Goal: Task Accomplishment & Management: Manage account settings

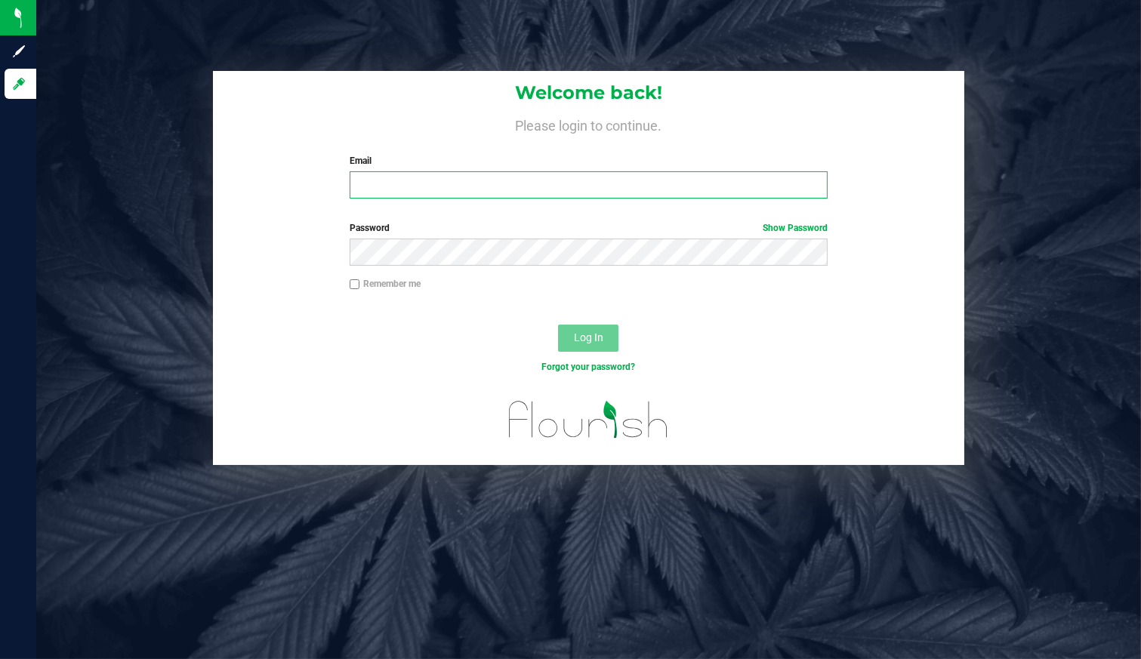
type input "[EMAIL_ADDRESS][DOMAIN_NAME]"
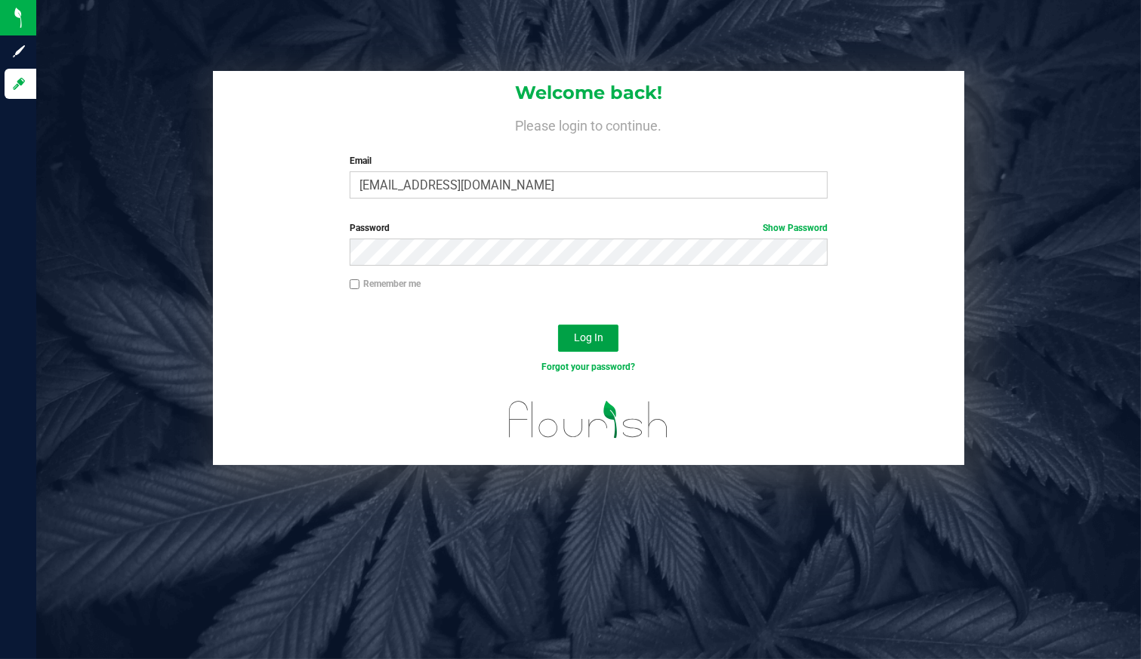
click at [574, 325] on button "Log In" at bounding box center [588, 338] width 60 height 27
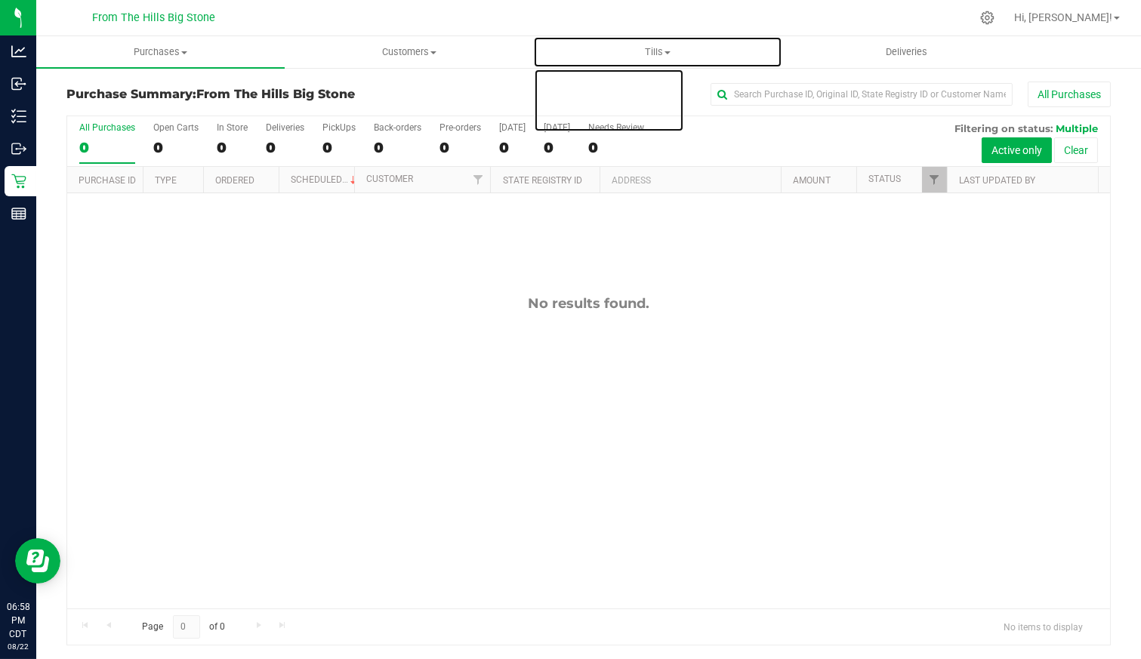
click at [653, 61] on uib-tab-heading "Tills Manage tills Reconcile e-payments" at bounding box center [657, 52] width 247 height 30
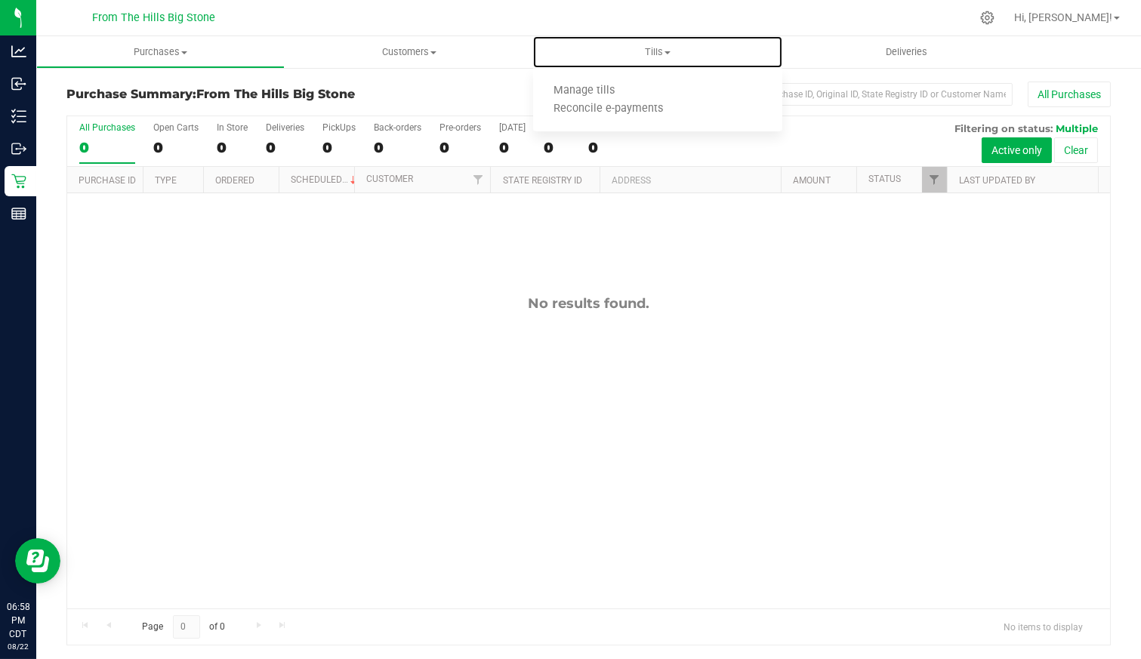
click at [621, 85] on span "Manage tills" at bounding box center [584, 91] width 102 height 13
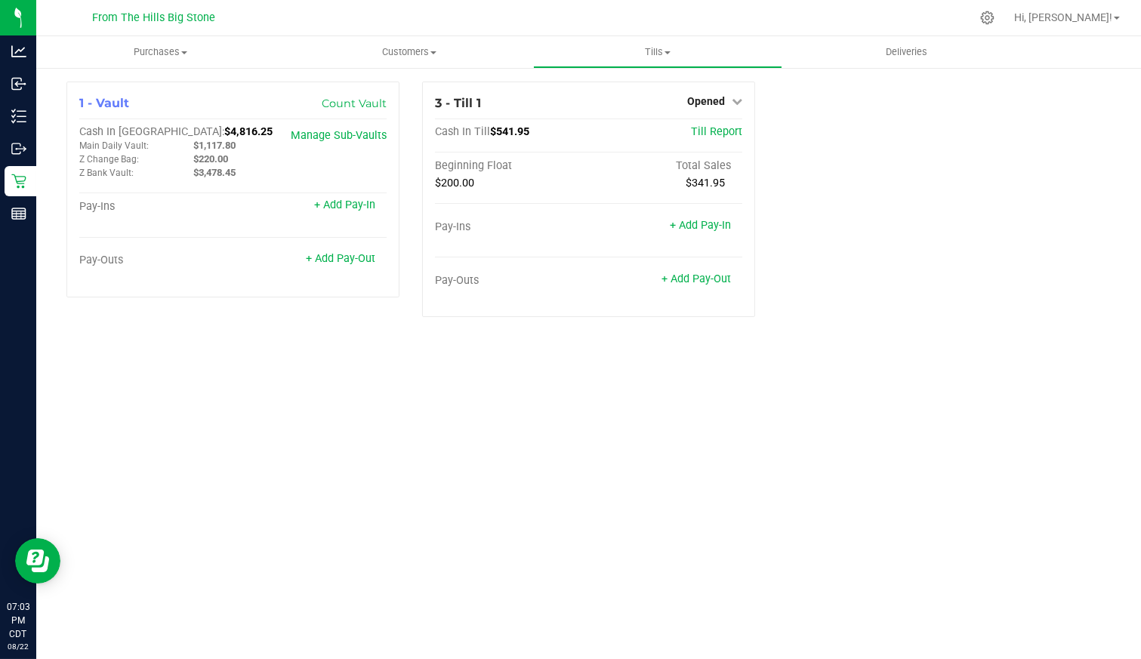
click at [713, 100] on span "Opened" at bounding box center [706, 101] width 38 height 12
click at [701, 131] on link "Close Till" at bounding box center [708, 133] width 41 height 12
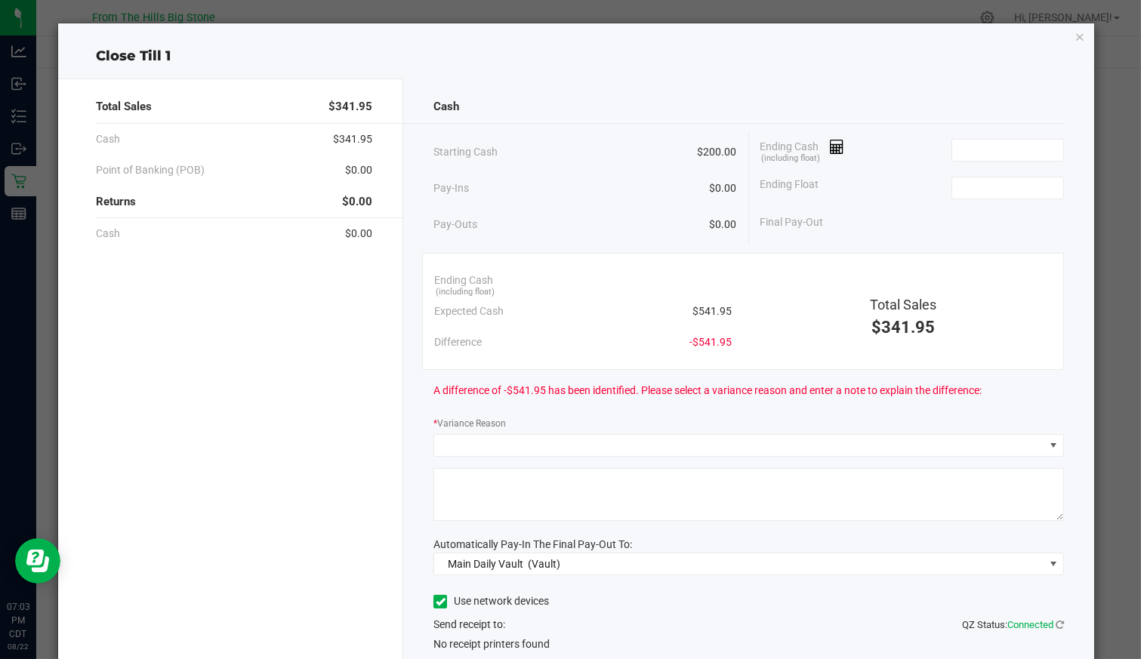
click at [833, 151] on icon at bounding box center [837, 147] width 14 height 11
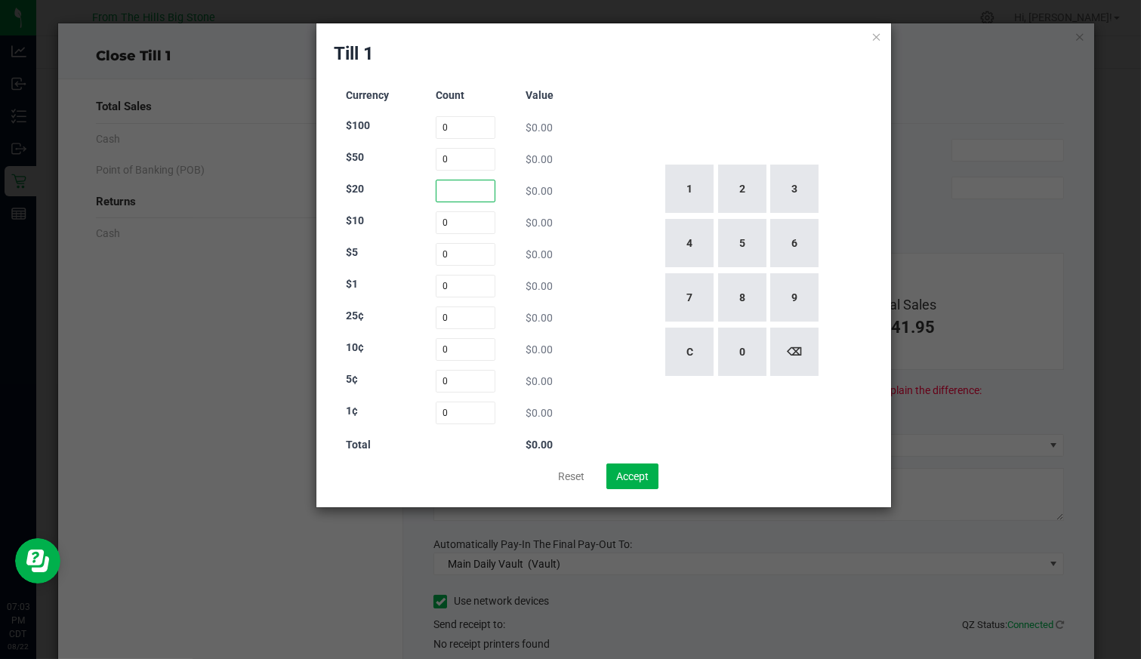
click at [461, 185] on input at bounding box center [466, 191] width 60 height 23
type input "24"
type input "1"
type input "4"
type input "18"
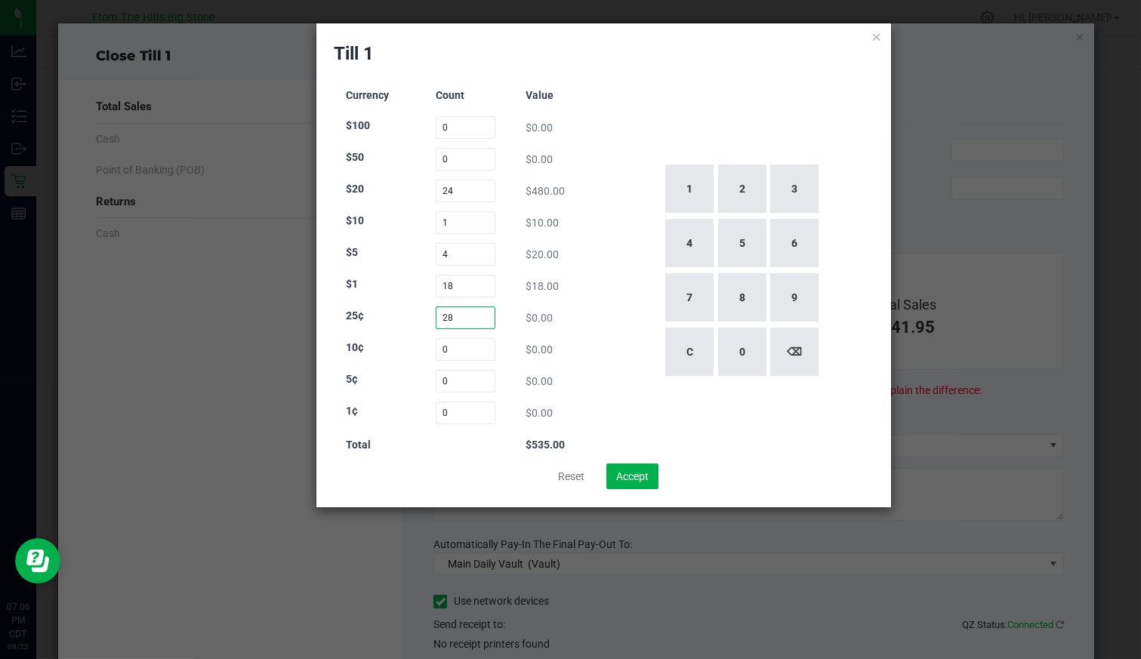
type input "28"
type input "45"
type input "40"
type input "0"
click at [491, 382] on input "40" at bounding box center [466, 381] width 60 height 23
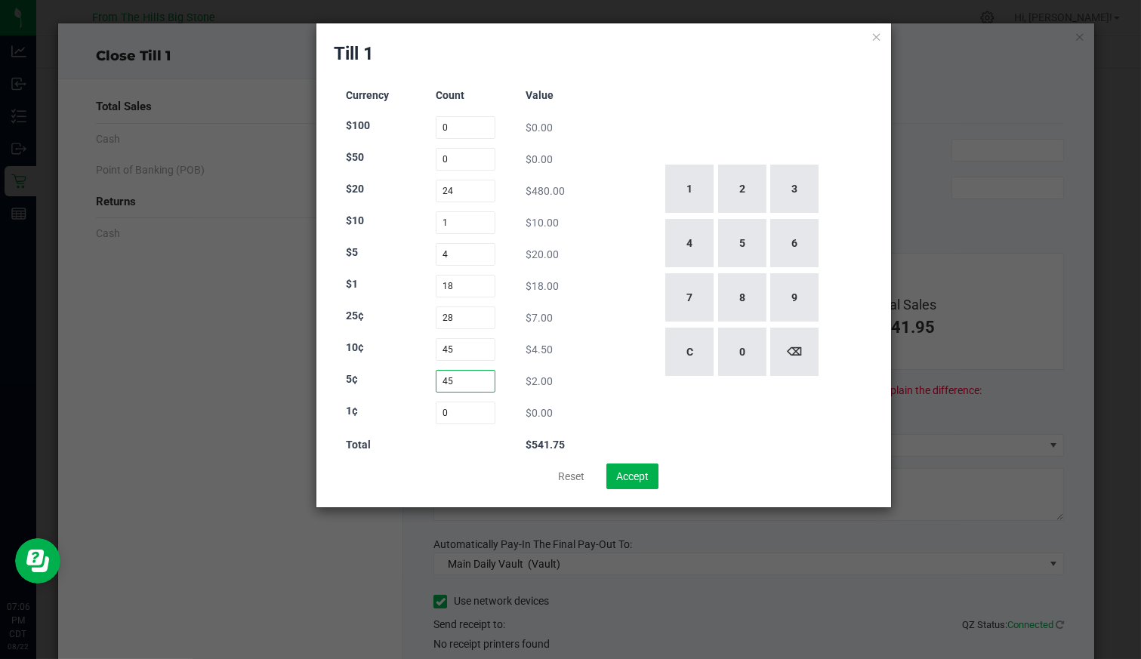
type input "45"
type input "0"
click at [479, 351] on input "45" at bounding box center [466, 349] width 60 height 23
type input "46"
click at [460, 408] on input at bounding box center [466, 413] width 60 height 23
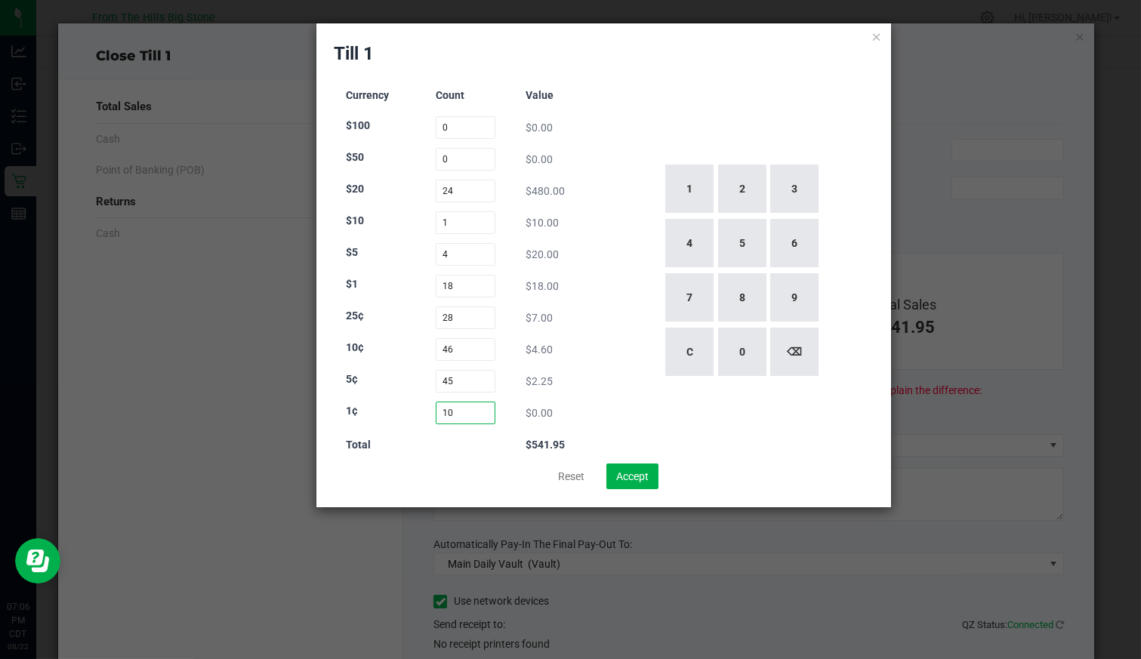
type input "10"
click at [642, 478] on button "Accept" at bounding box center [632, 477] width 52 height 26
type input "$541.95"
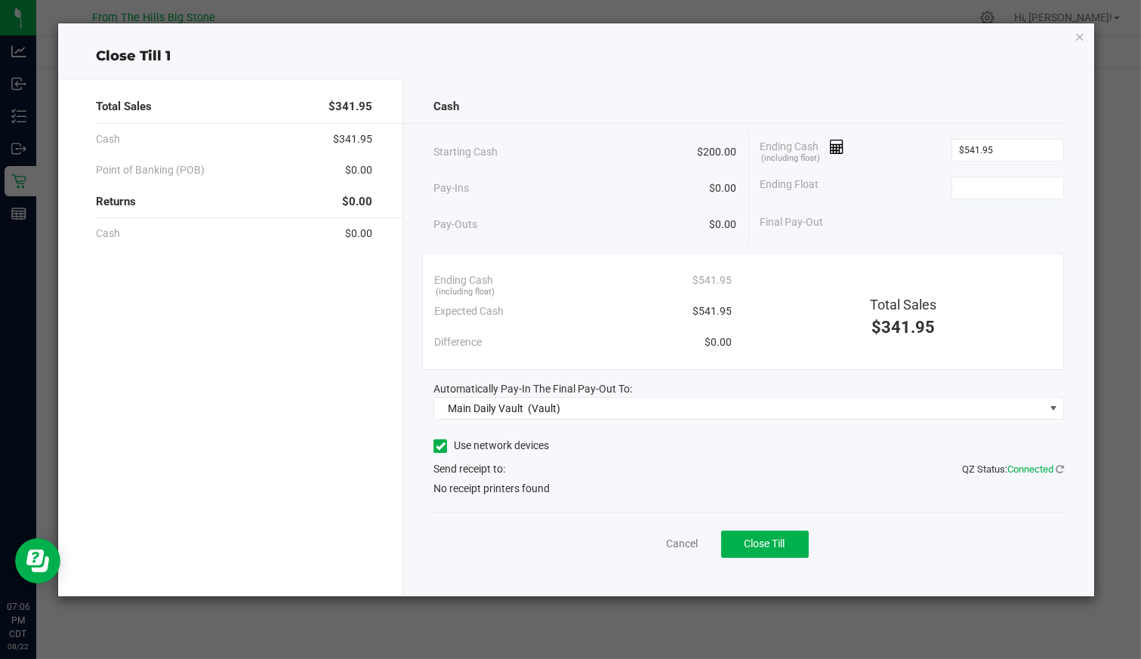
click at [966, 186] on input at bounding box center [1007, 187] width 111 height 21
type input "$200.00"
click at [461, 444] on label "Use network devices" at bounding box center [491, 446] width 116 height 16
click at [0, 0] on input "Use network devices" at bounding box center [0, 0] width 0 height 0
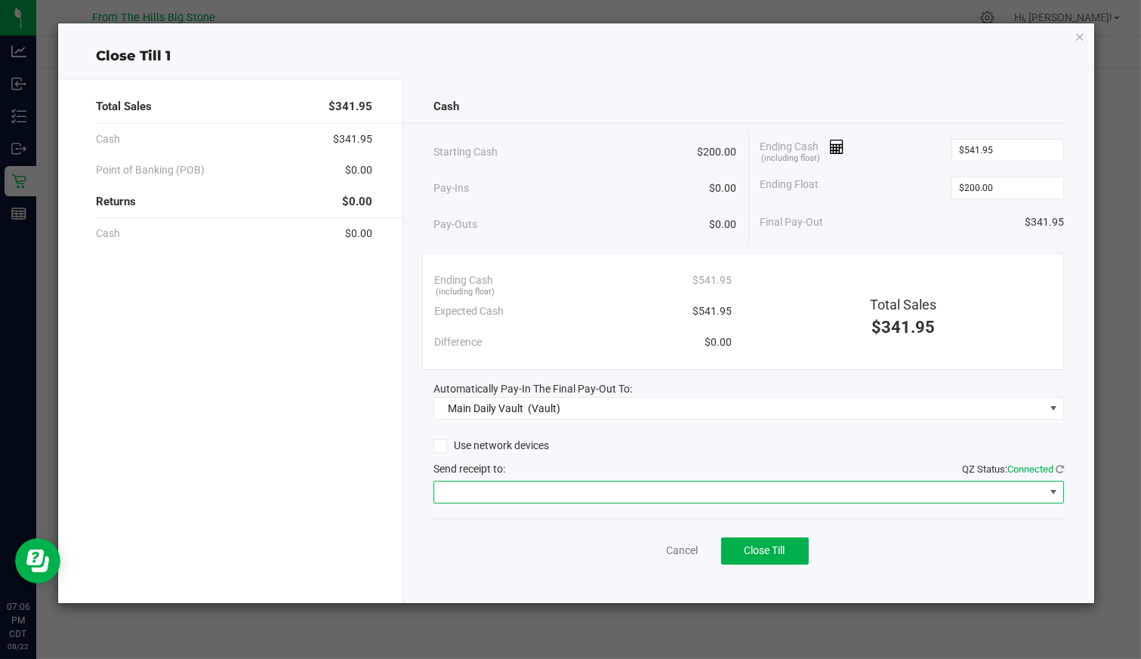
click at [478, 491] on span at bounding box center [738, 492] width 609 height 21
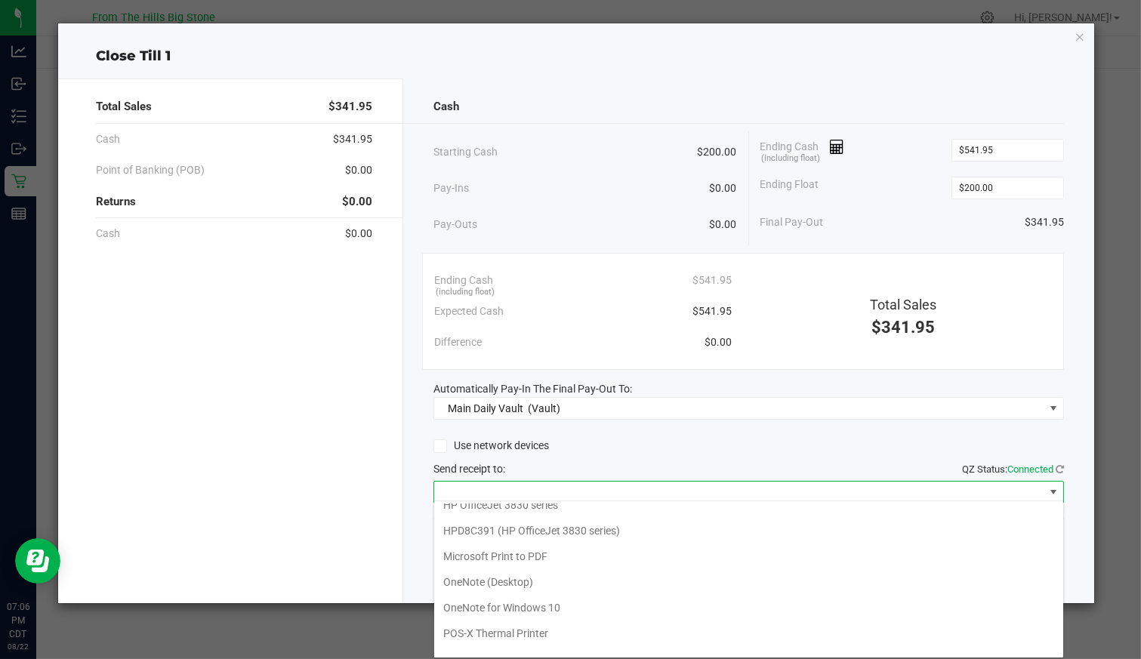
scroll to position [73, 0]
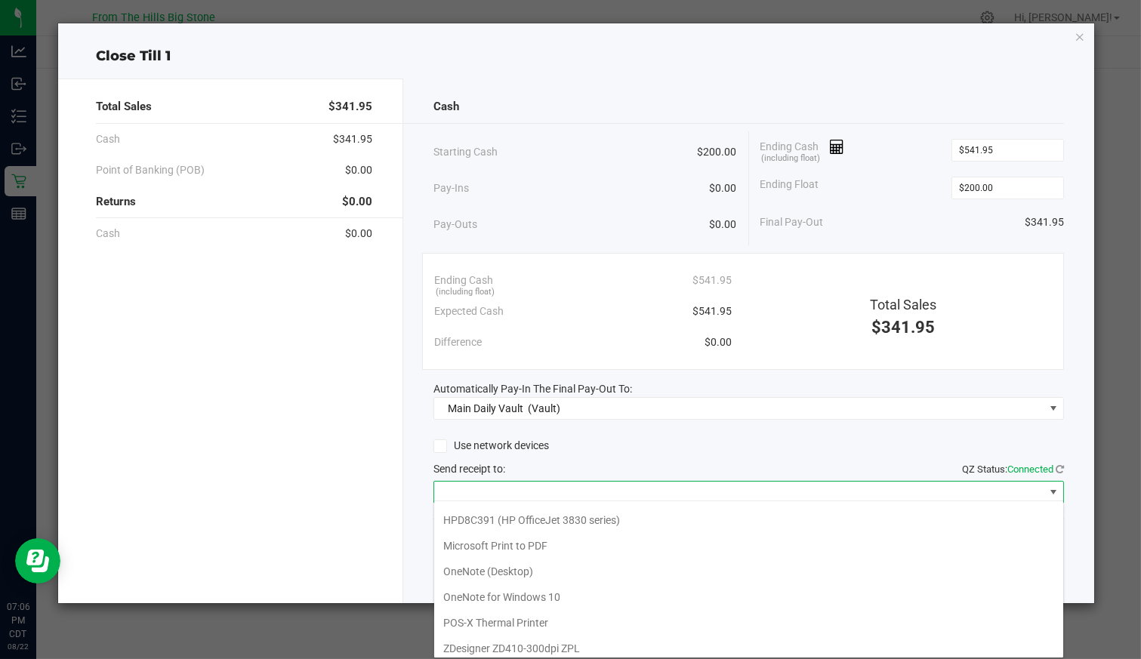
click at [512, 618] on Printer "POS-X Thermal Printer" at bounding box center [748, 623] width 629 height 26
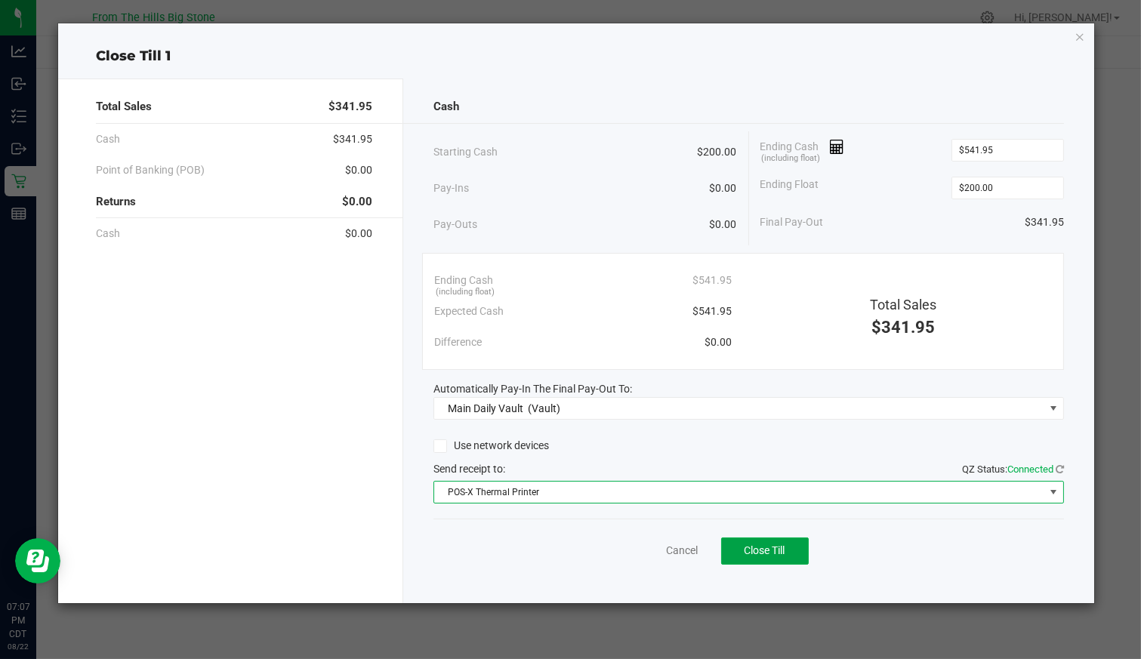
click at [746, 544] on span "Close Till" at bounding box center [764, 550] width 41 height 12
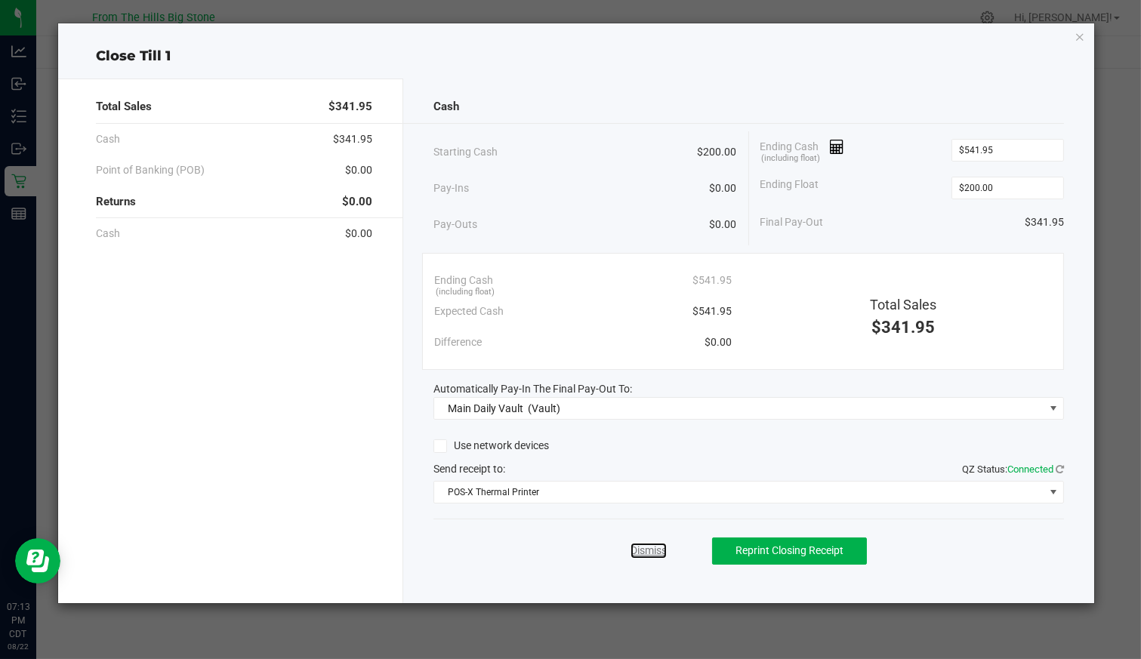
click at [665, 543] on link "Dismiss" at bounding box center [648, 551] width 36 height 16
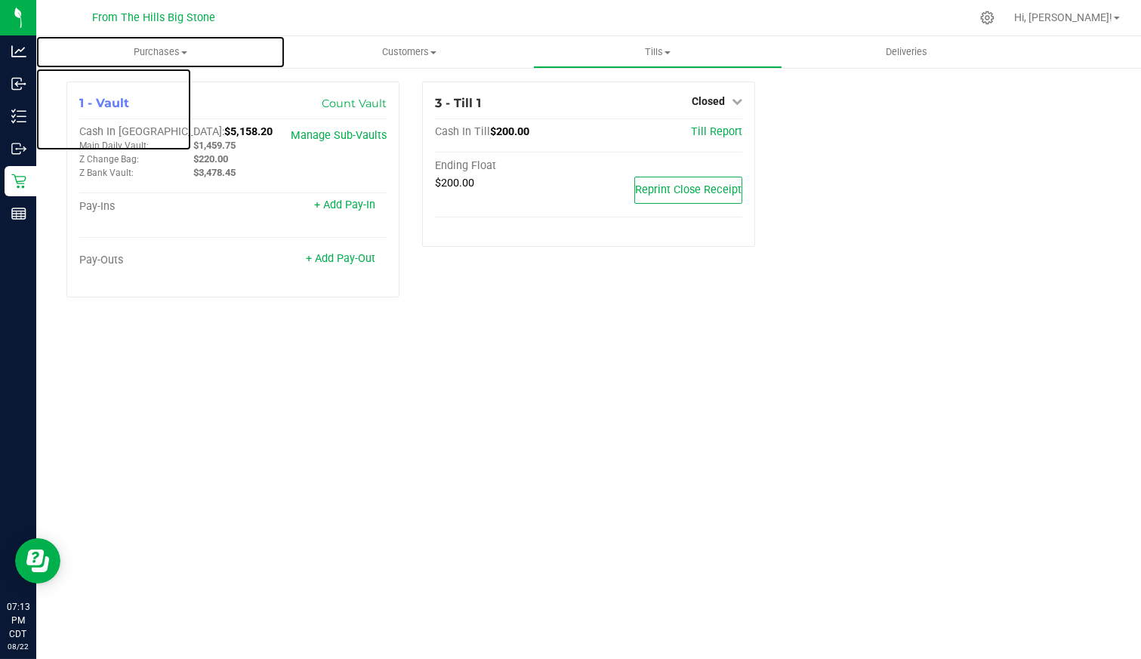
click at [167, 55] on span "Purchases" at bounding box center [160, 52] width 248 height 14
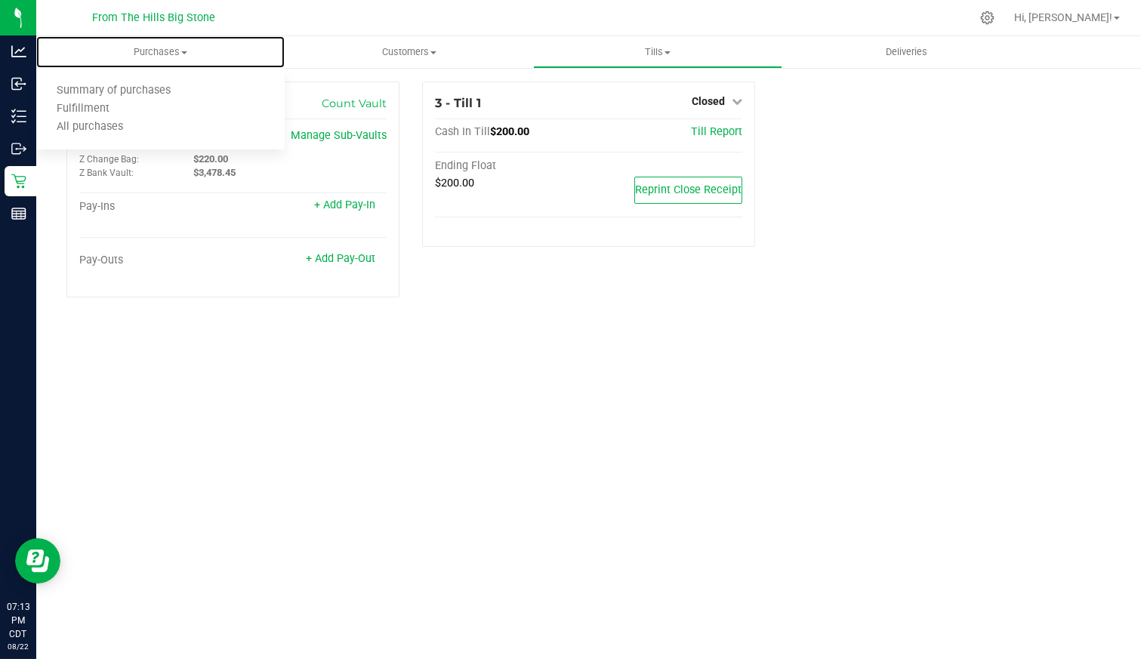
click at [159, 85] on span "Summary of purchases" at bounding box center [113, 91] width 155 height 13
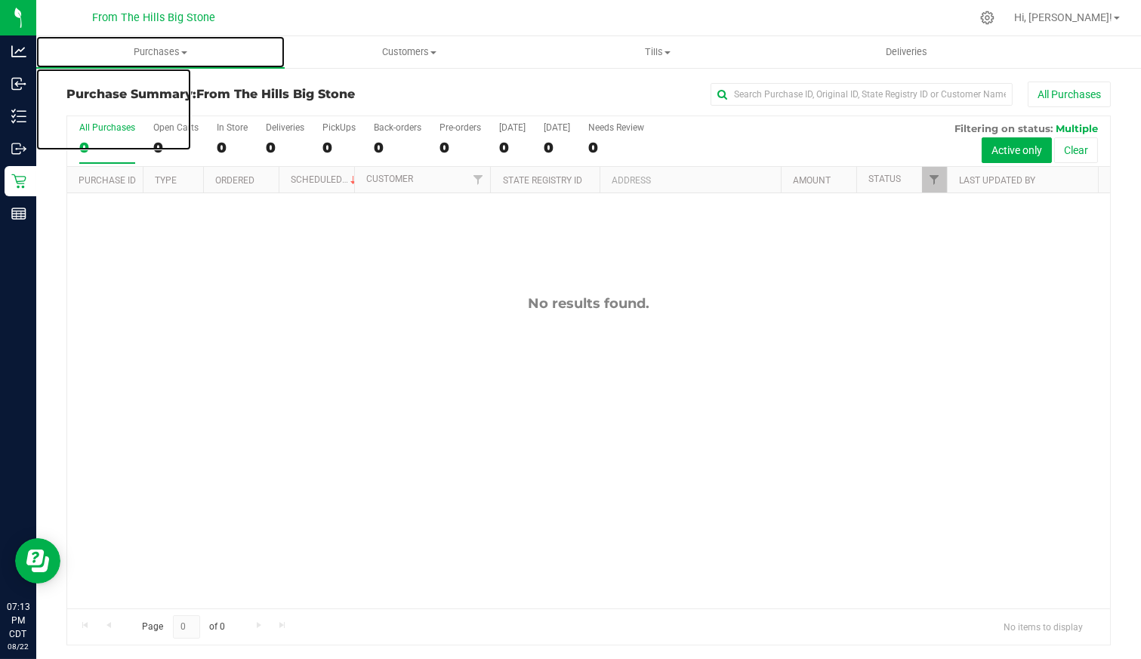
click at [134, 57] on span "Purchases" at bounding box center [160, 52] width 248 height 14
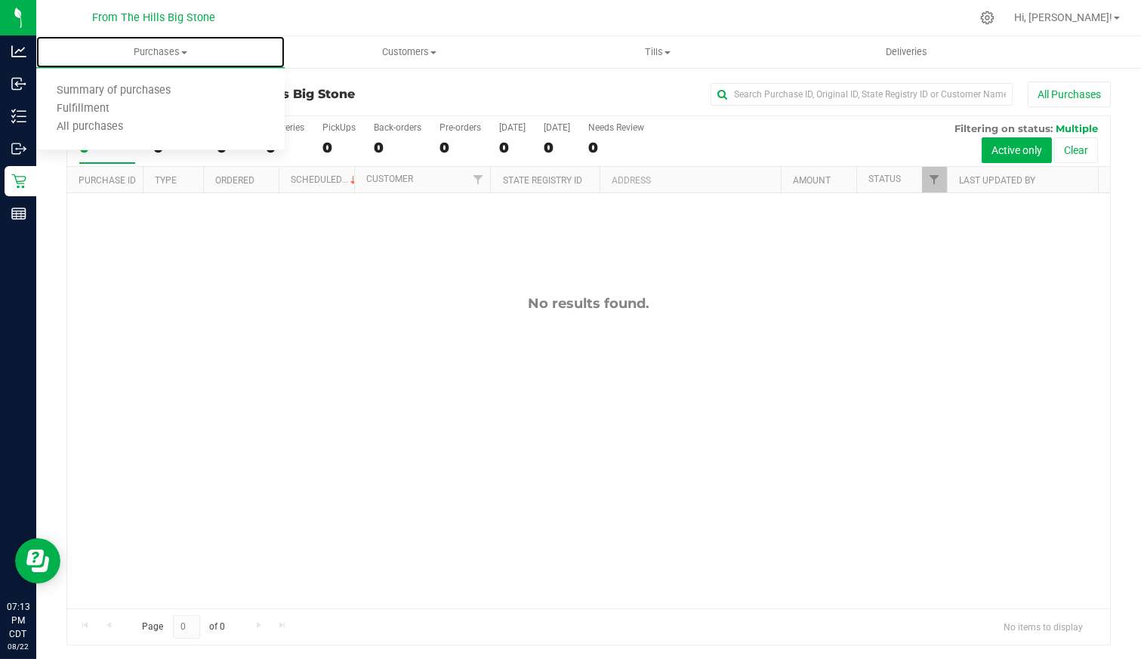
click at [117, 130] on span "All purchases" at bounding box center [89, 127] width 107 height 13
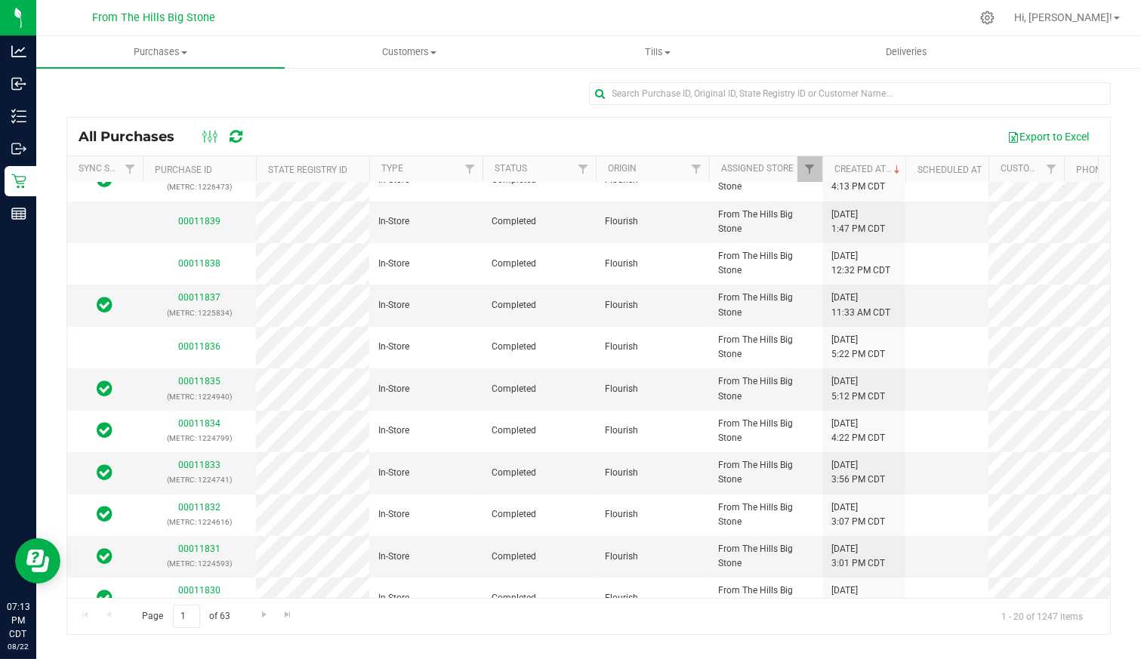
scroll to position [427, 0]
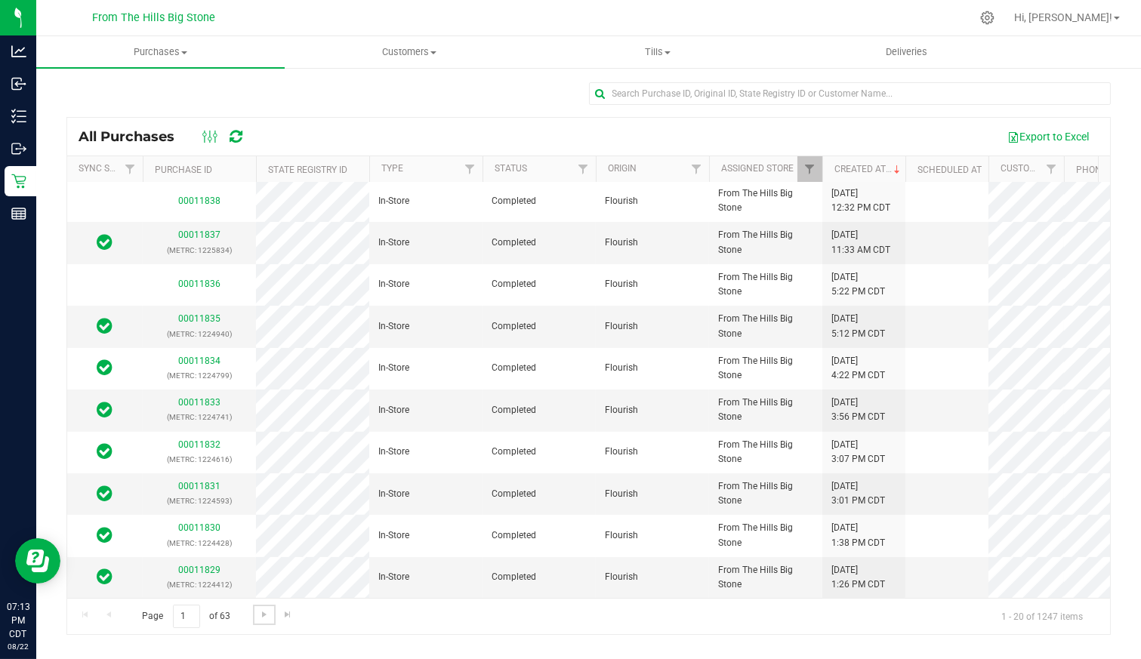
click at [263, 615] on span "Go to the next page" at bounding box center [264, 614] width 12 height 12
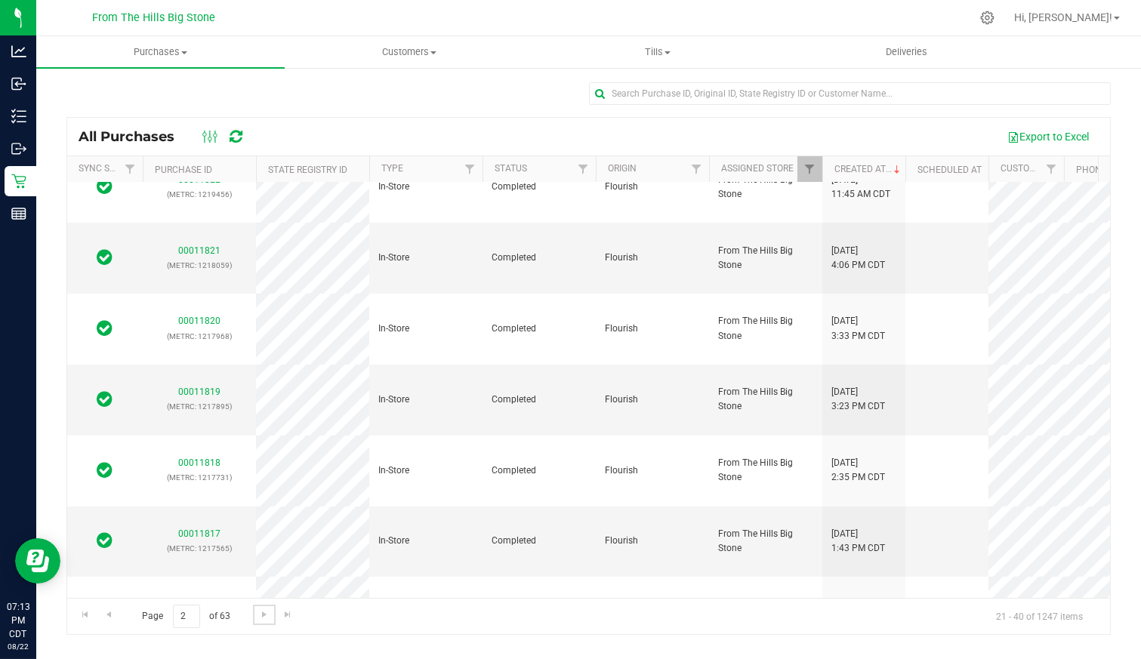
scroll to position [0, 0]
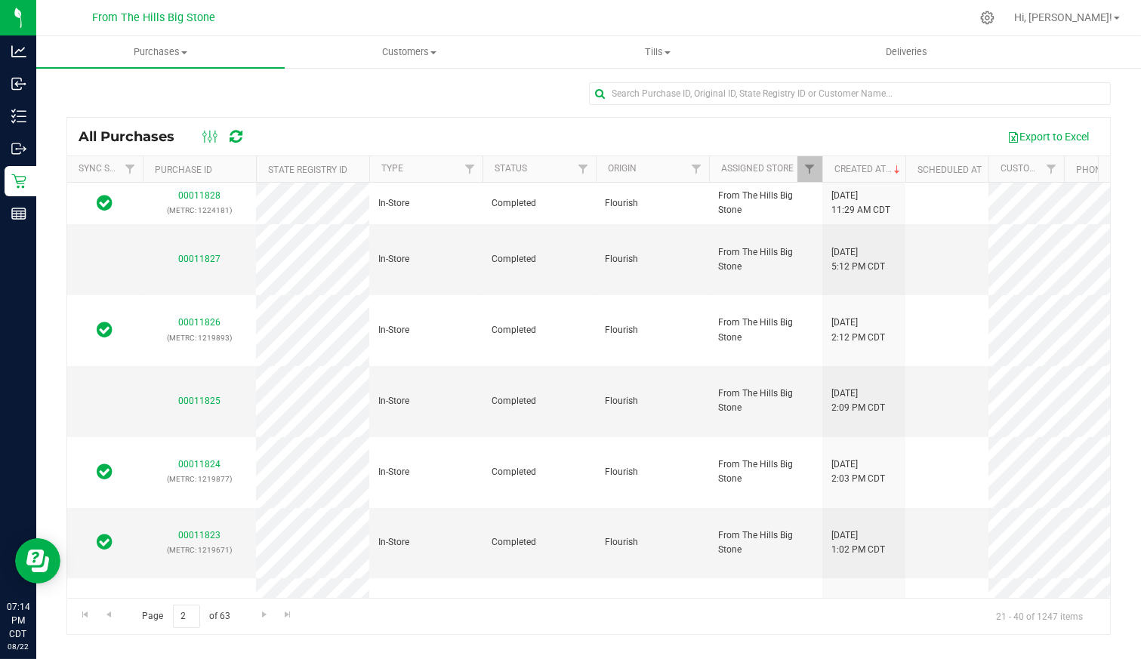
click at [200, 601] on link "00011822" at bounding box center [199, 606] width 42 height 11
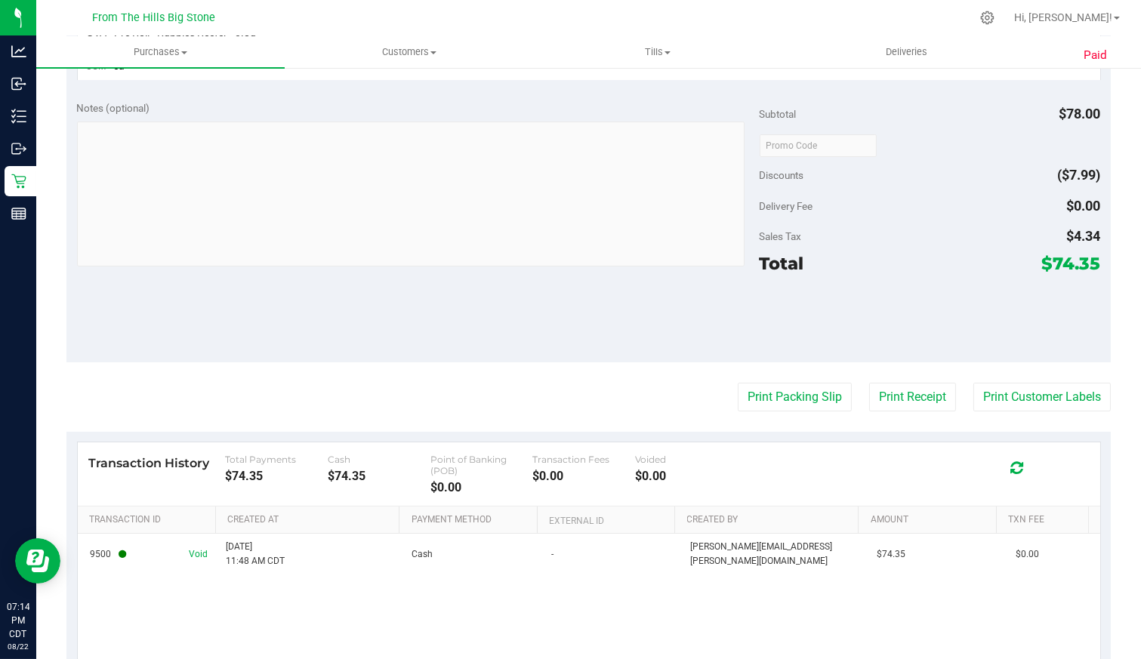
scroll to position [664, 0]
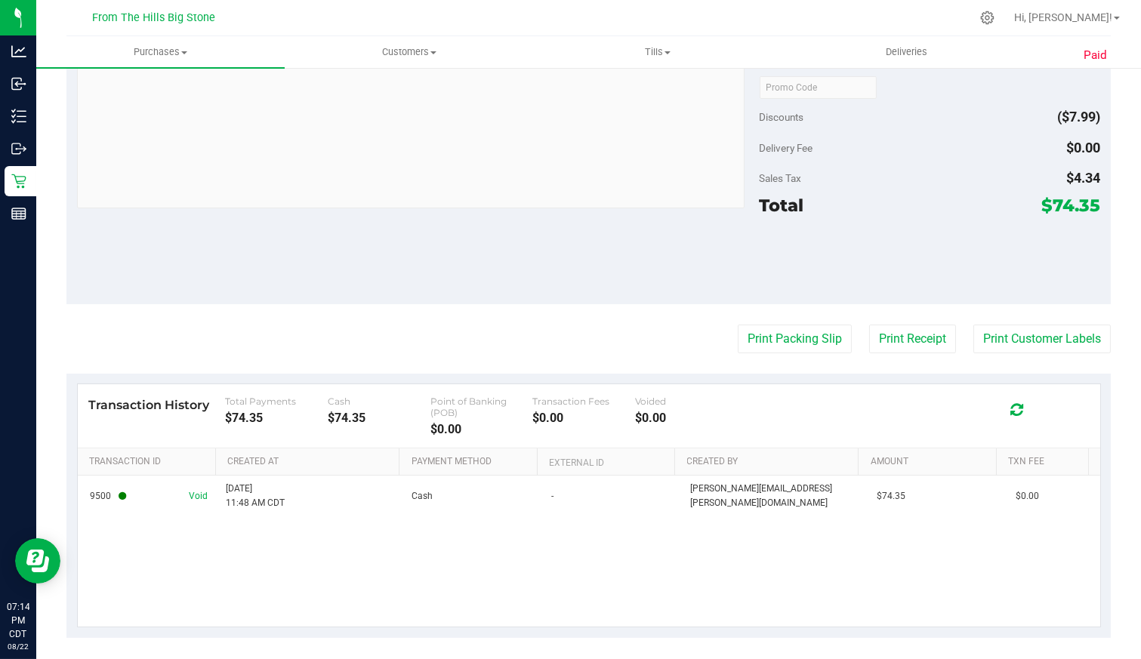
click at [904, 338] on button "Print Receipt" at bounding box center [912, 339] width 87 height 29
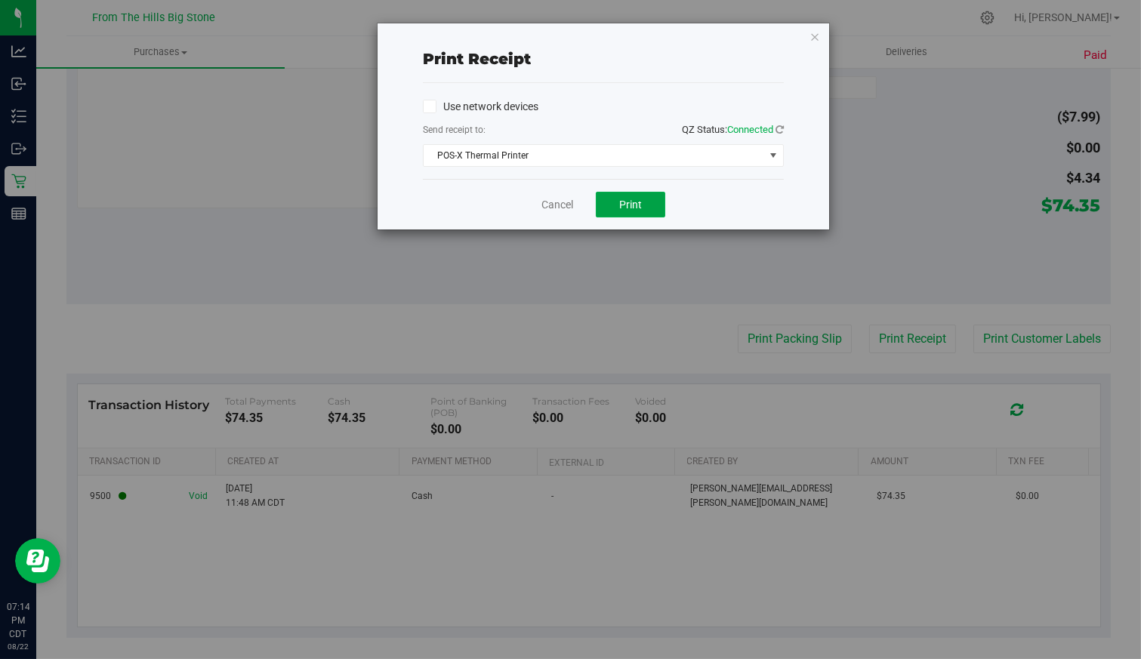
click at [642, 206] on button "Print" at bounding box center [630, 205] width 69 height 26
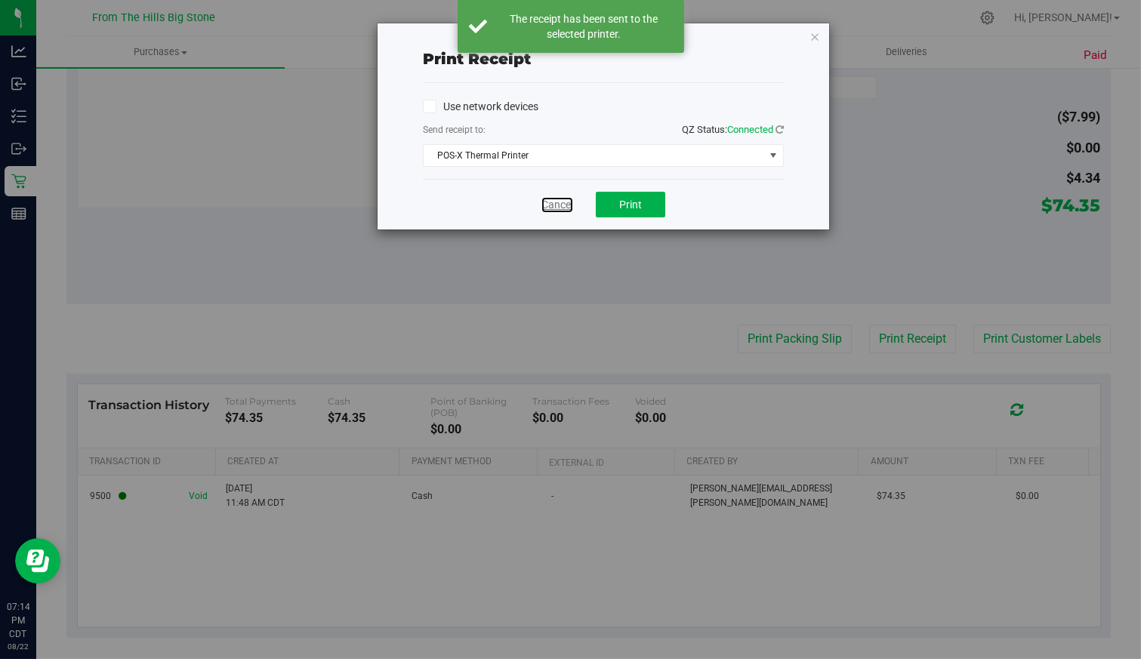
drag, startPoint x: 545, startPoint y: 201, endPoint x: 538, endPoint y: 205, distance: 8.4
click at [545, 201] on link "Cancel" at bounding box center [557, 205] width 32 height 16
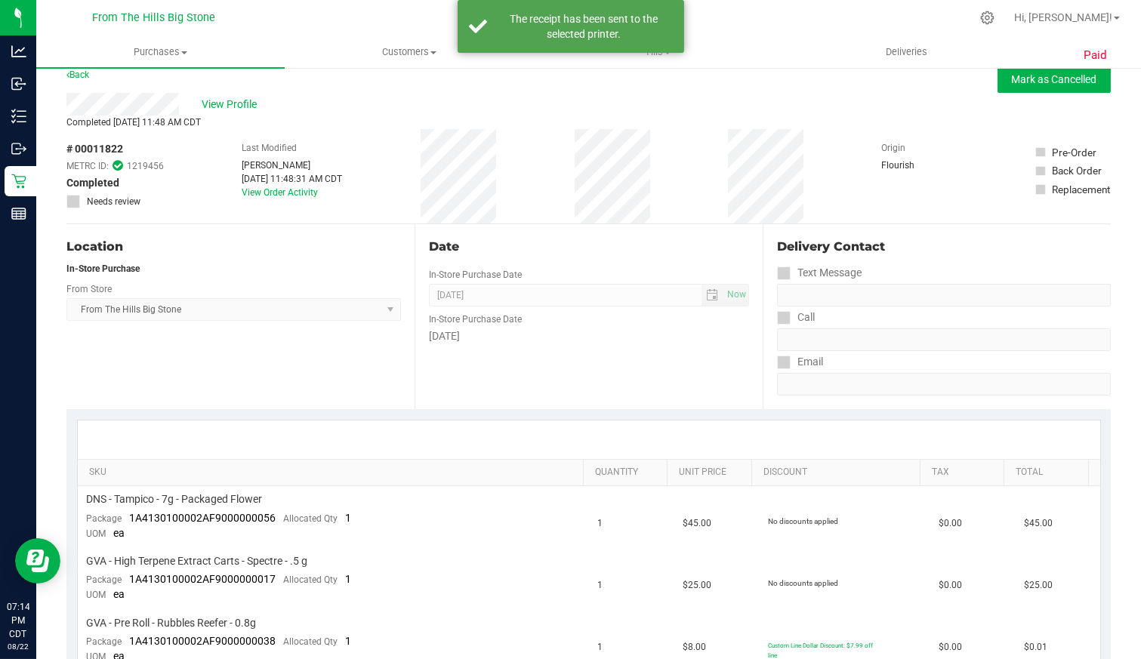
scroll to position [0, 0]
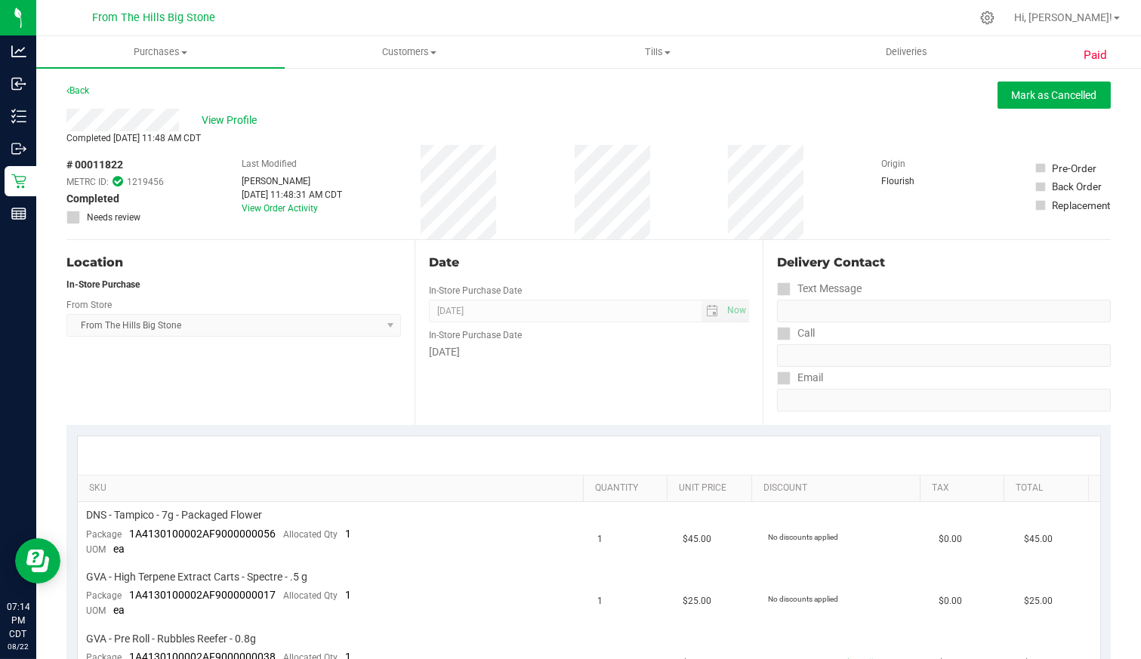
click at [85, 88] on link "Back" at bounding box center [77, 90] width 23 height 11
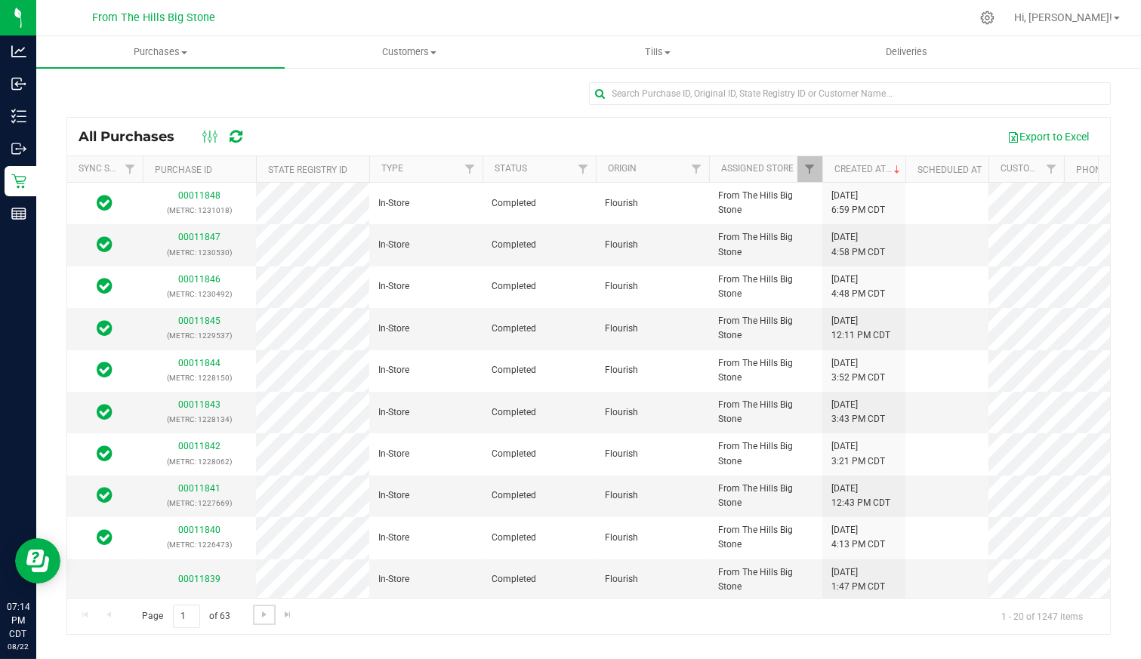
click at [261, 615] on span "Go to the next page" at bounding box center [264, 614] width 12 height 12
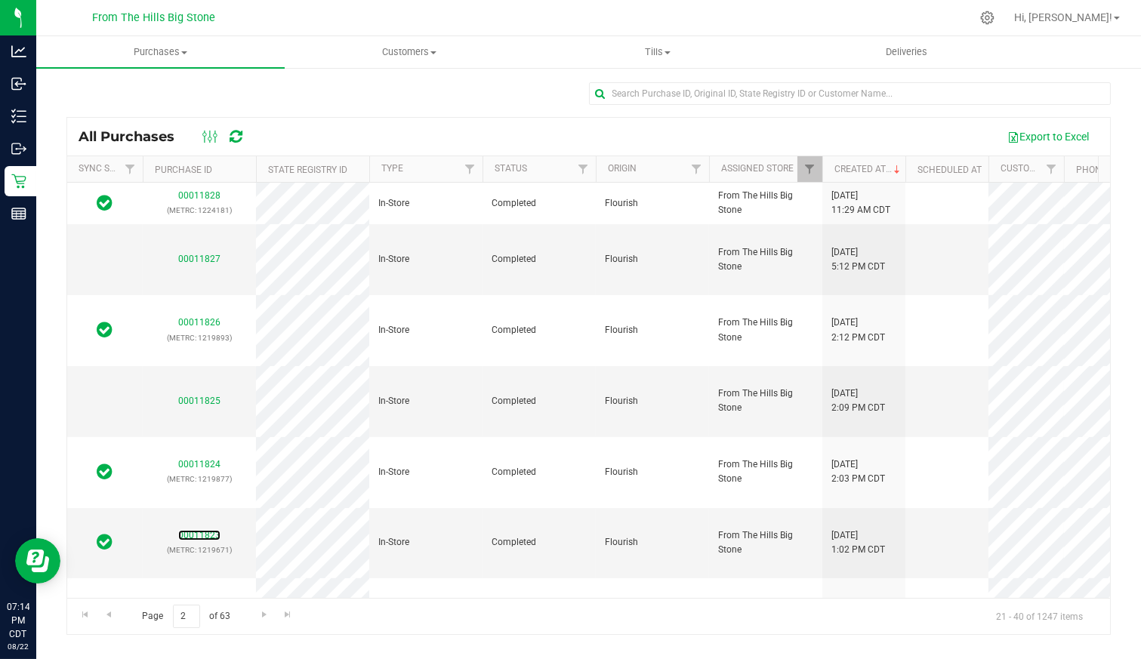
click at [186, 530] on link "00011823" at bounding box center [199, 535] width 42 height 11
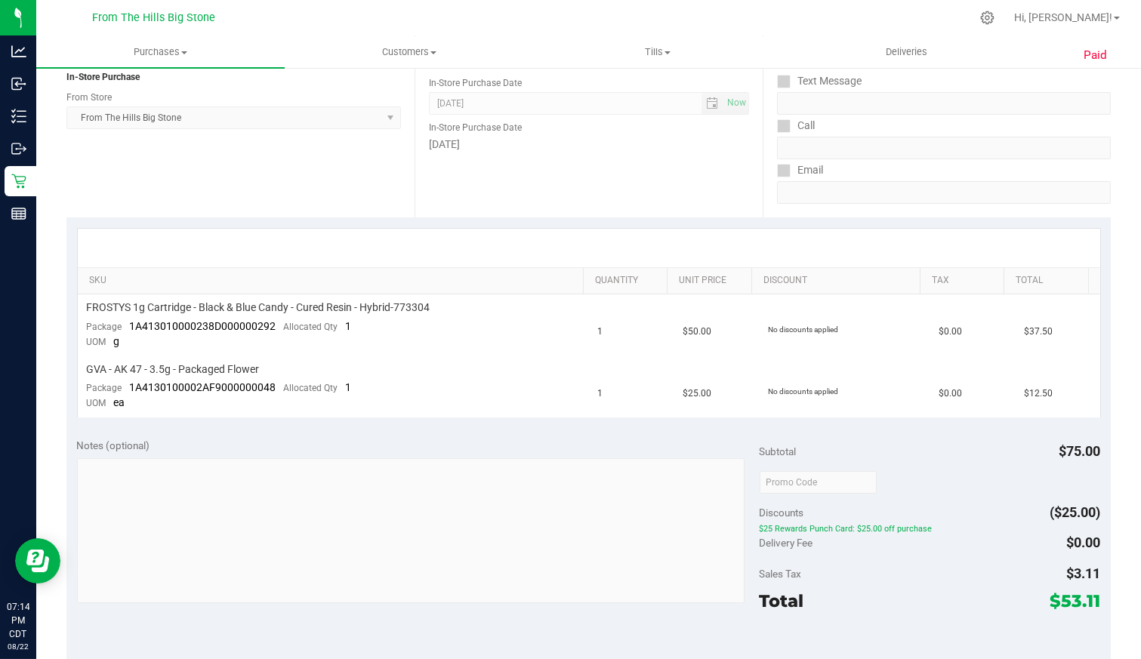
scroll to position [419, 0]
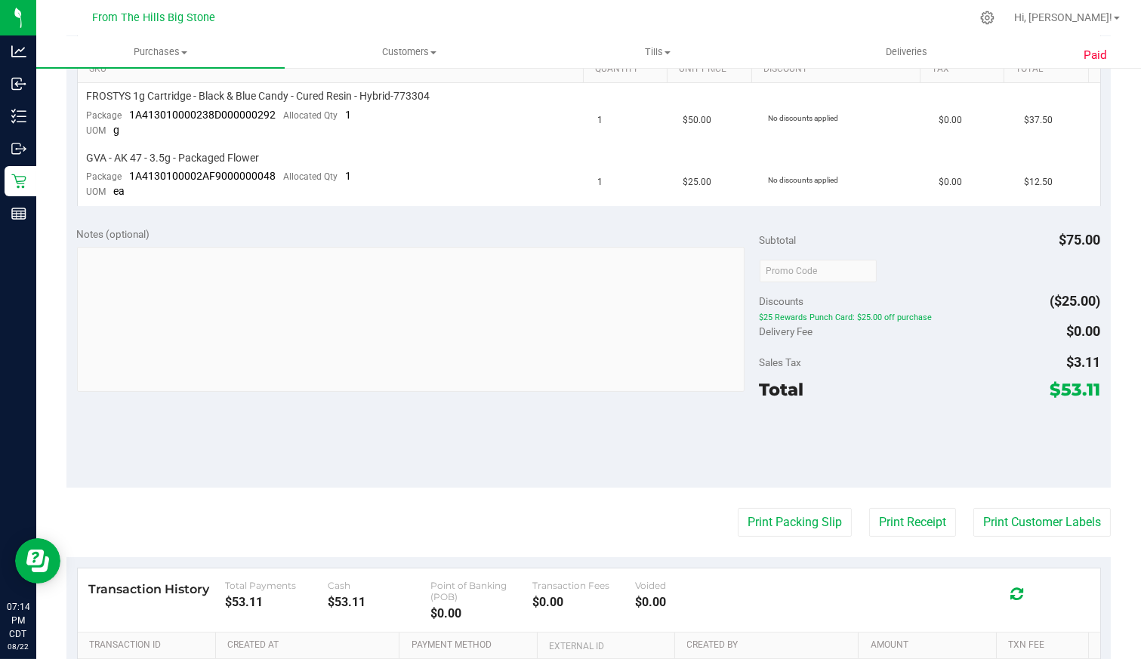
click at [890, 525] on button "Print Receipt" at bounding box center [912, 522] width 87 height 29
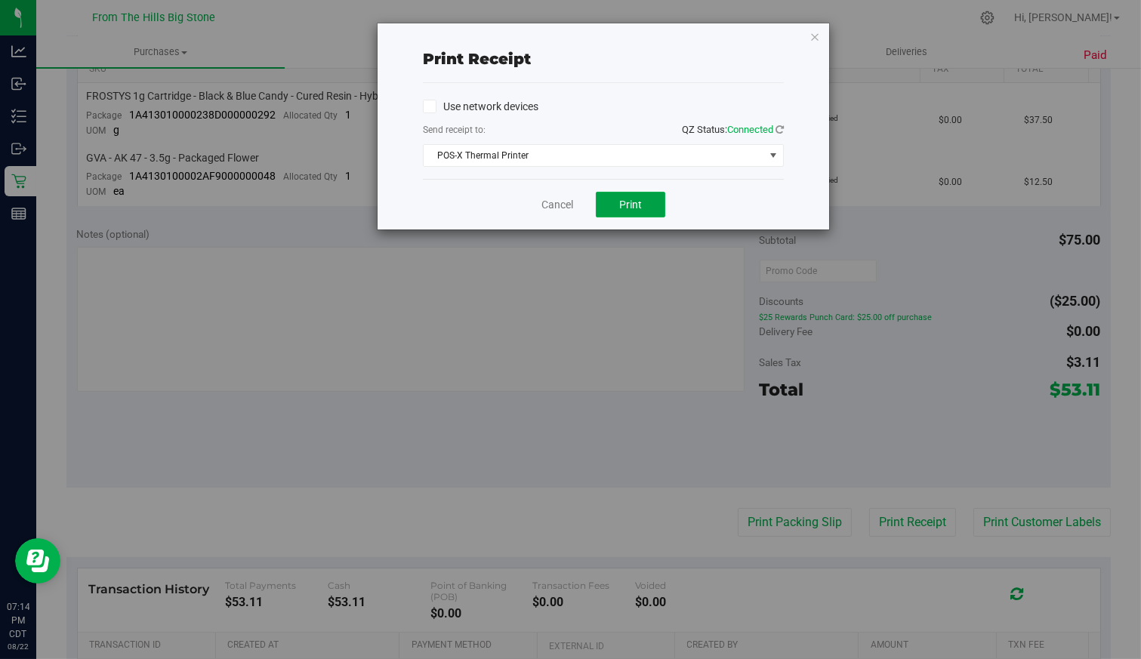
click at [624, 199] on span "Print" at bounding box center [630, 205] width 23 height 12
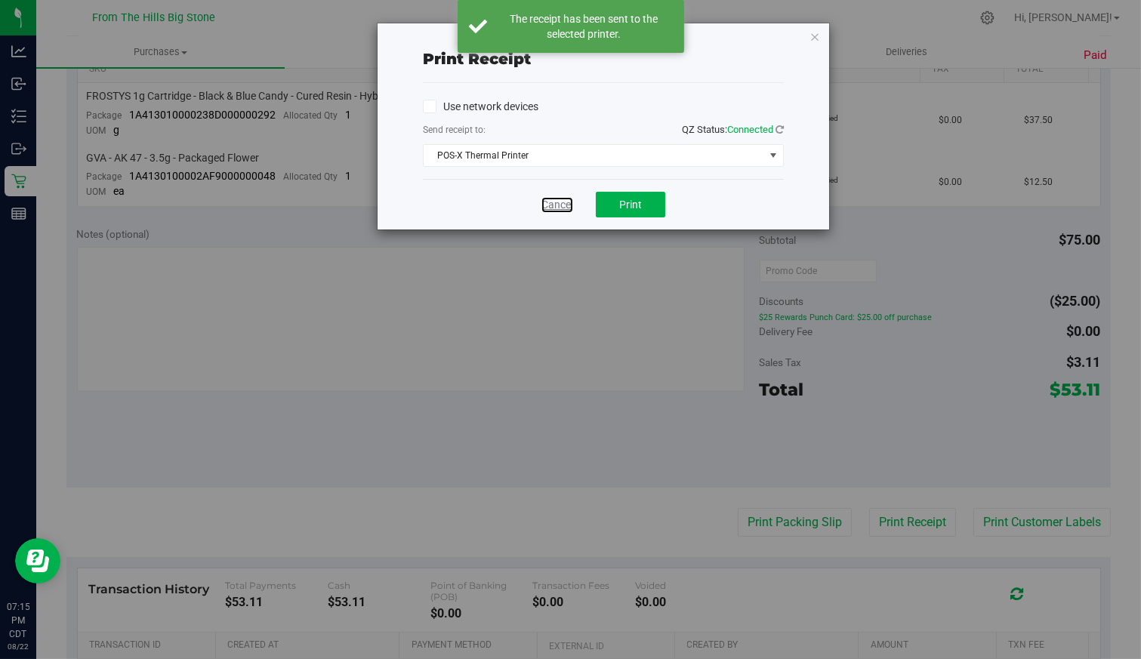
click at [555, 202] on link "Cancel" at bounding box center [557, 205] width 32 height 16
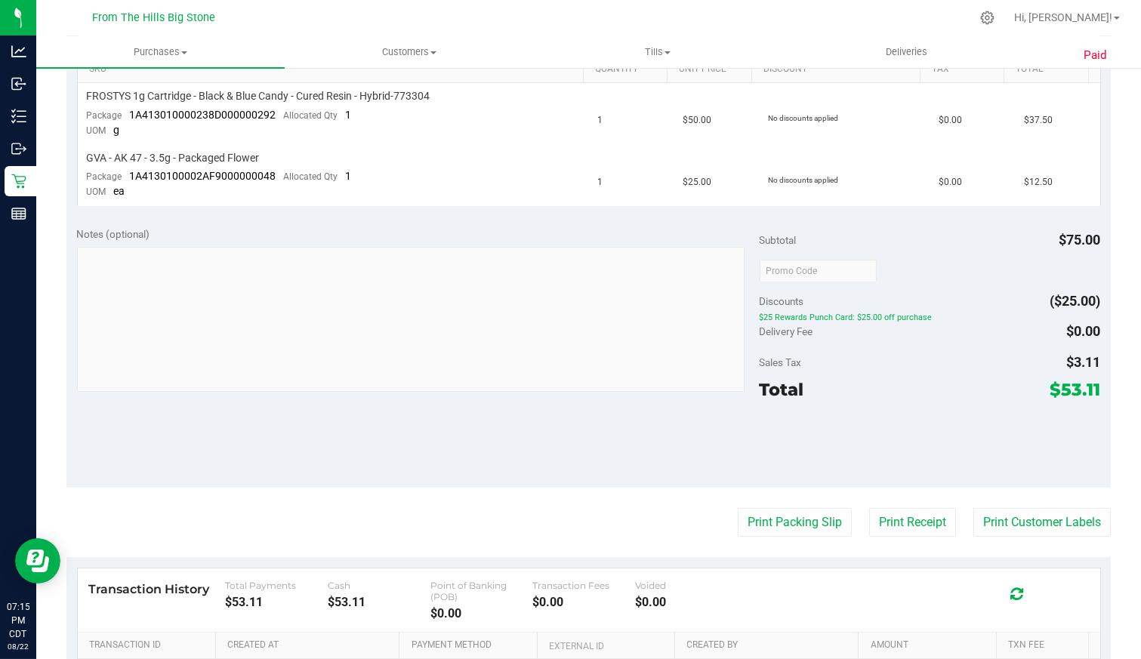
scroll to position [0, 0]
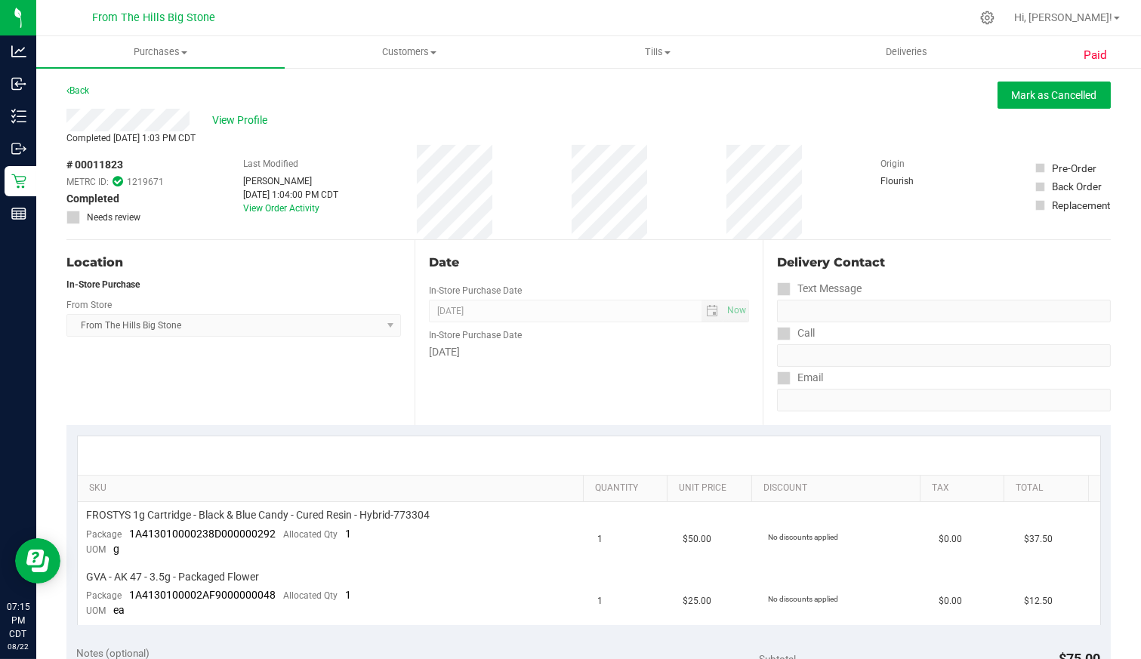
click at [84, 85] on link "Back" at bounding box center [77, 90] width 23 height 11
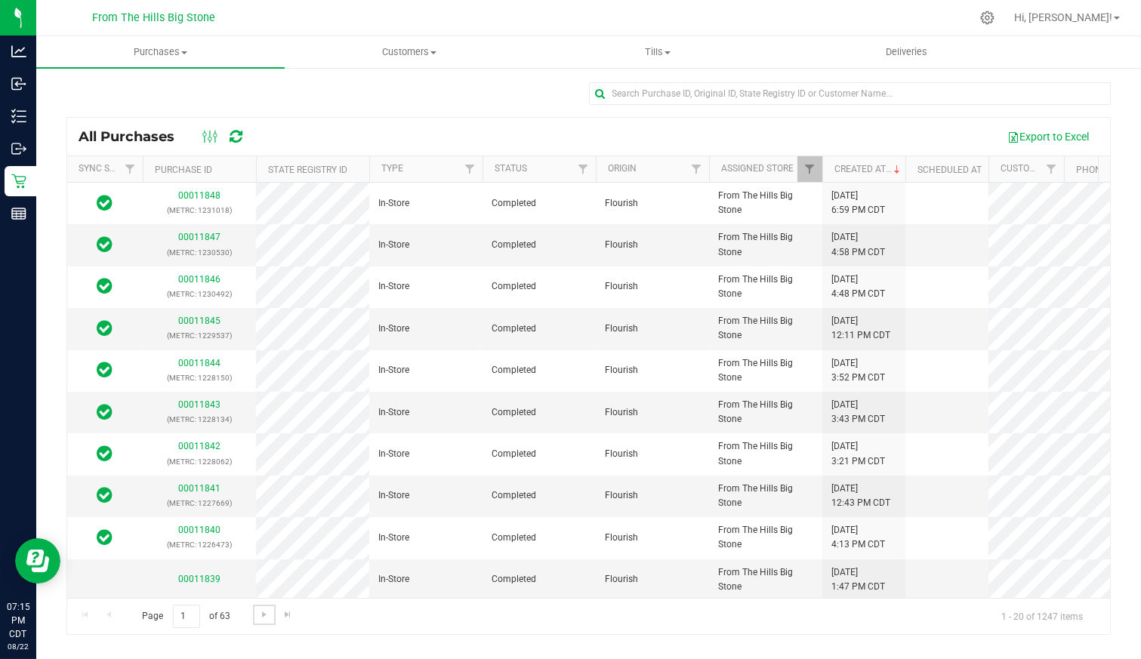
click at [262, 611] on span "Go to the next page" at bounding box center [264, 614] width 12 height 12
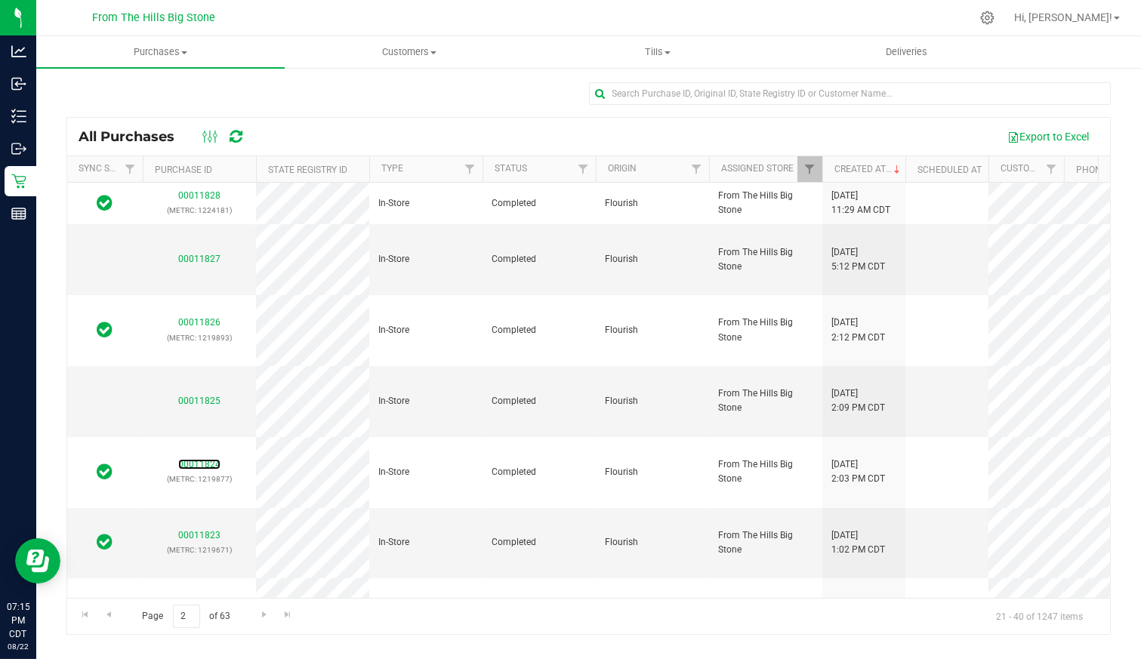
click at [183, 459] on link "00011824" at bounding box center [199, 464] width 42 height 11
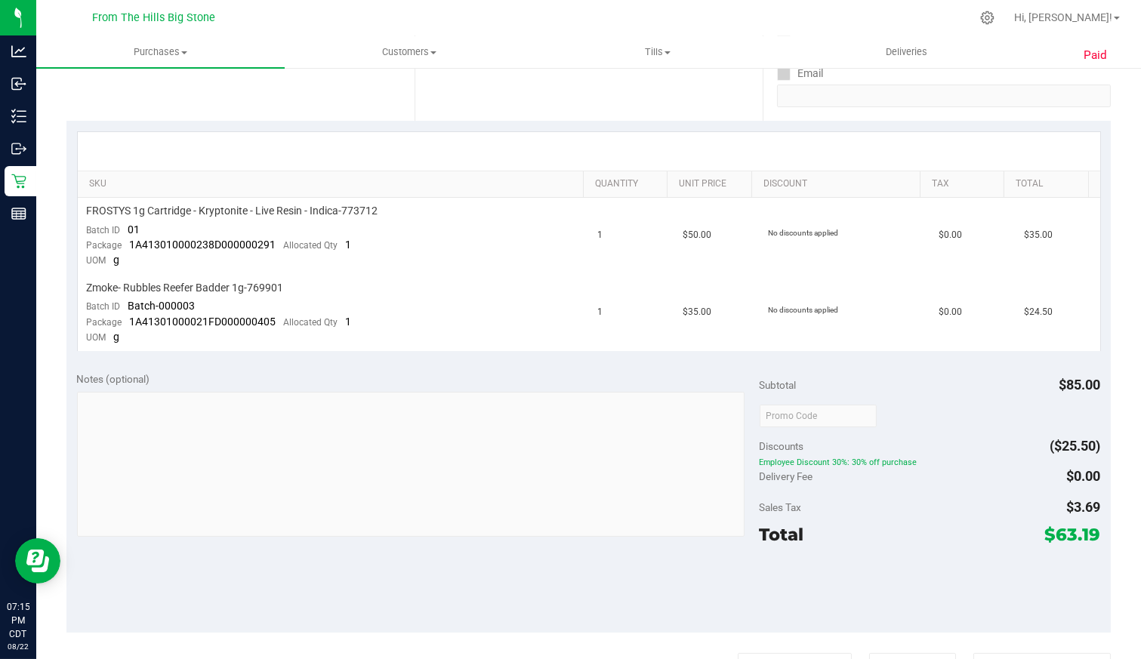
scroll to position [587, 0]
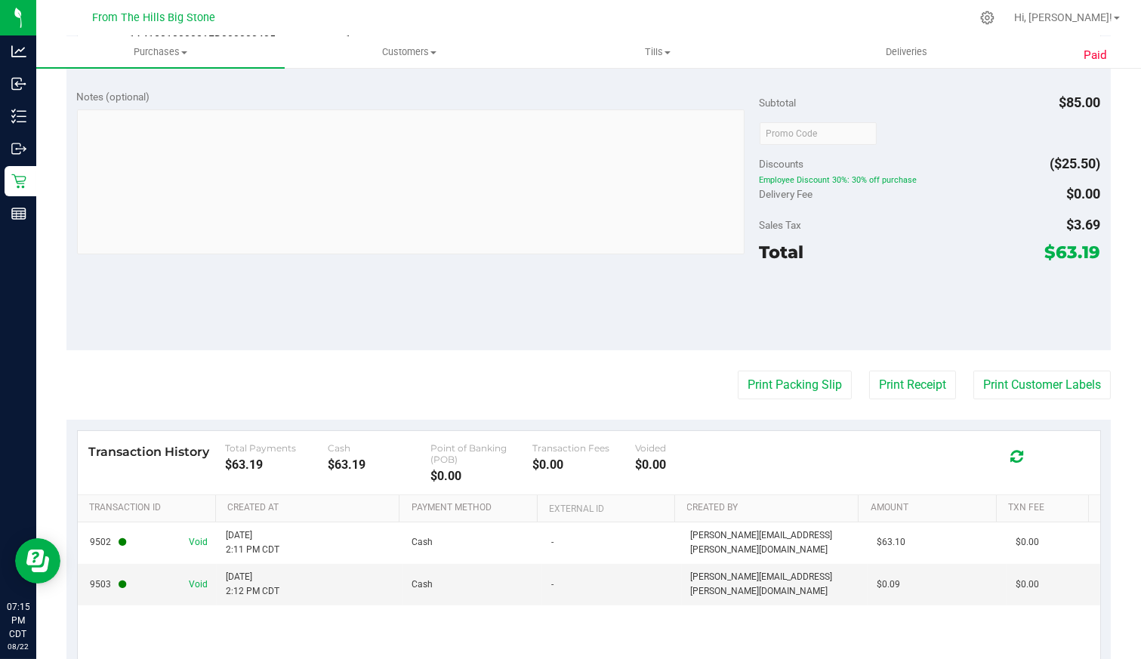
click at [897, 379] on button "Print Receipt" at bounding box center [912, 385] width 87 height 29
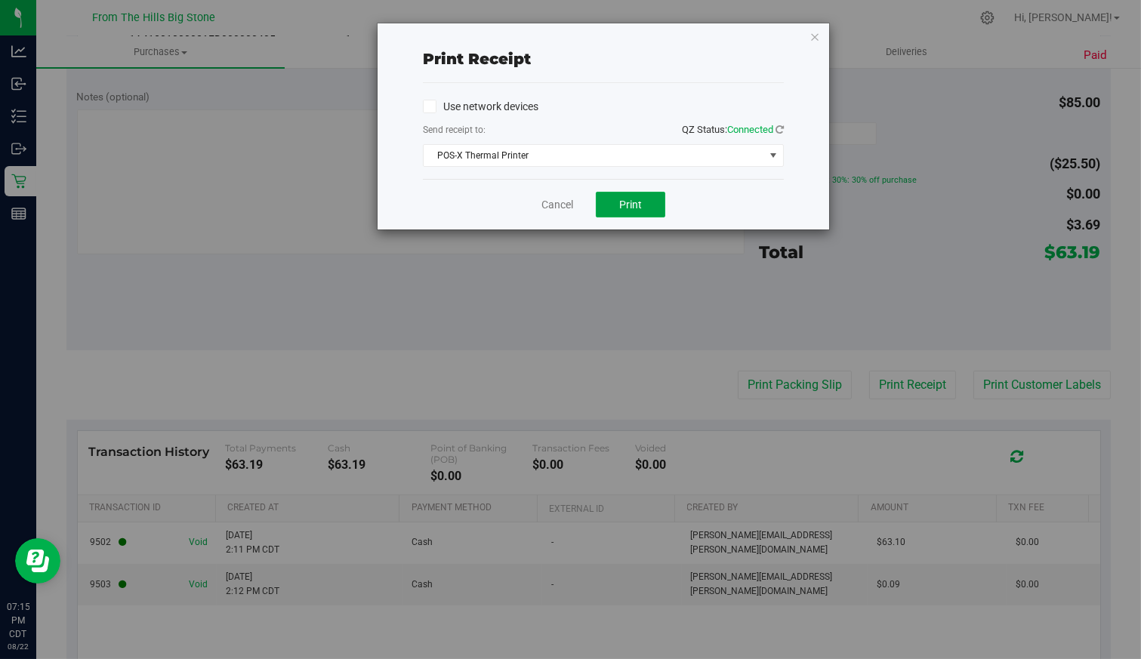
click at [620, 202] on span "Print" at bounding box center [630, 205] width 23 height 12
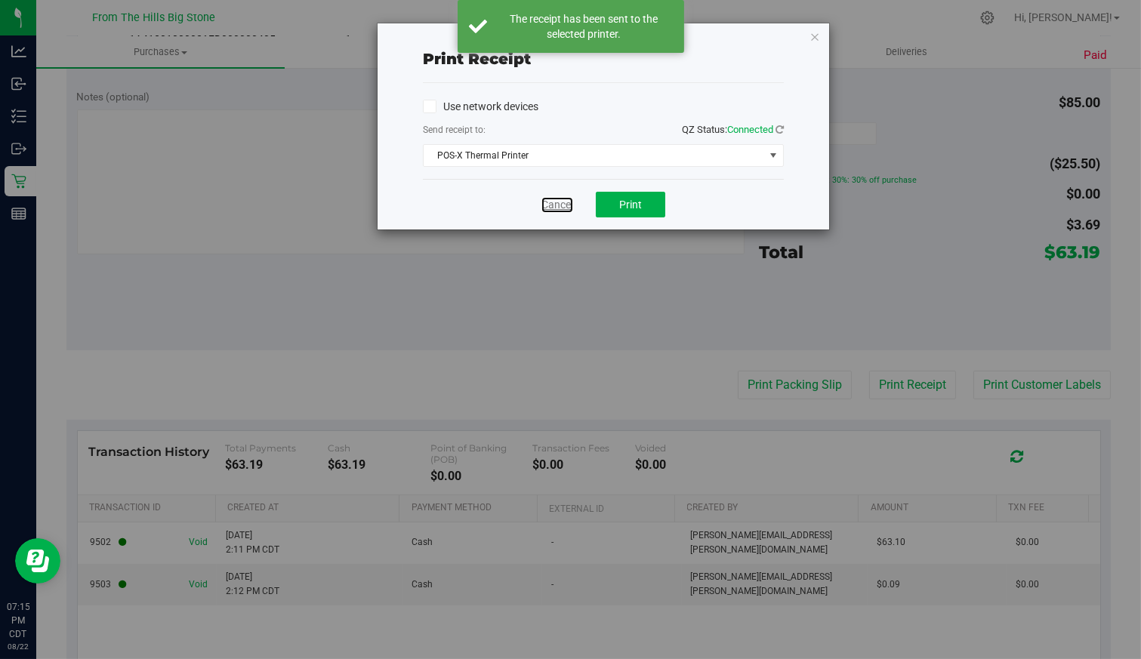
click at [559, 207] on link "Cancel" at bounding box center [557, 205] width 32 height 16
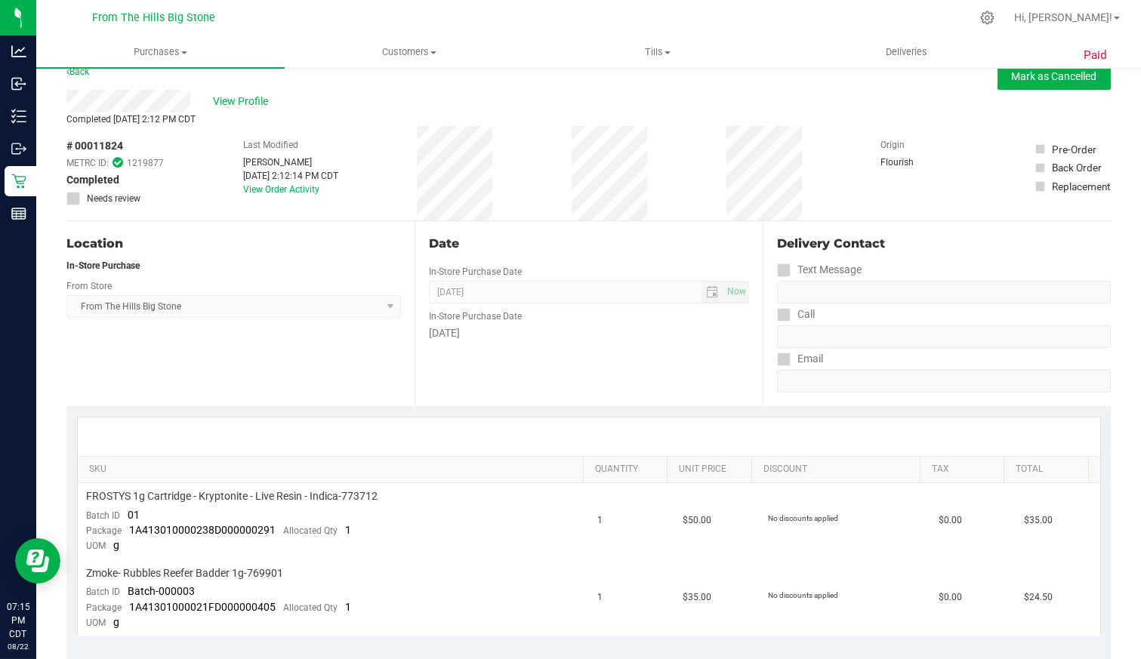
scroll to position [0, 0]
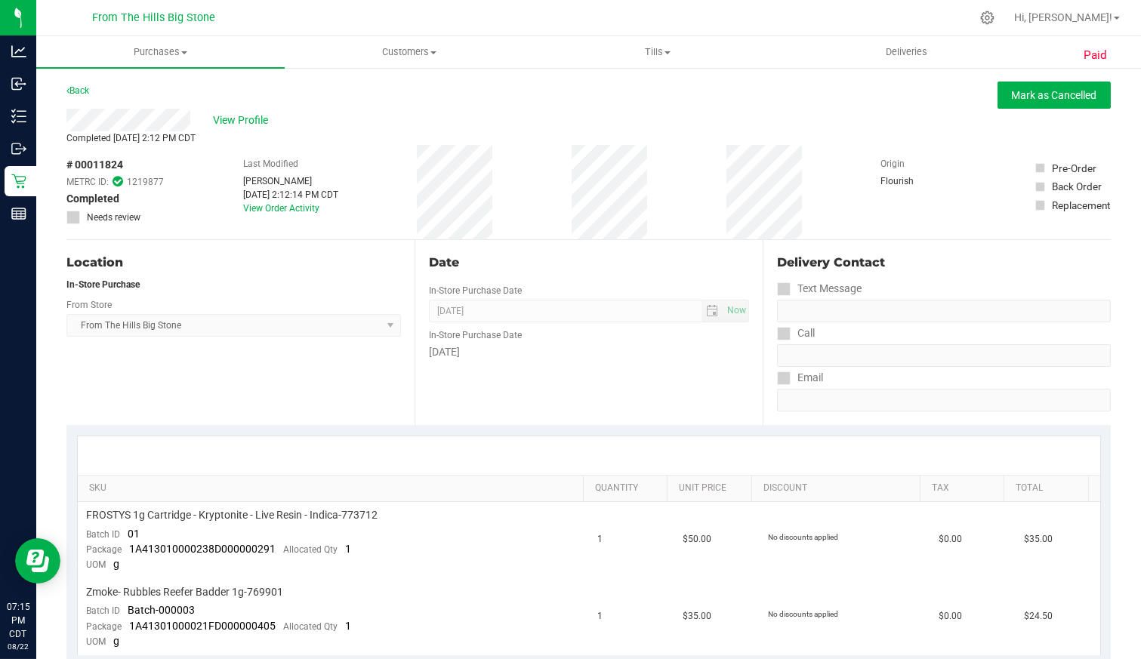
click at [87, 91] on link "Back" at bounding box center [77, 90] width 23 height 11
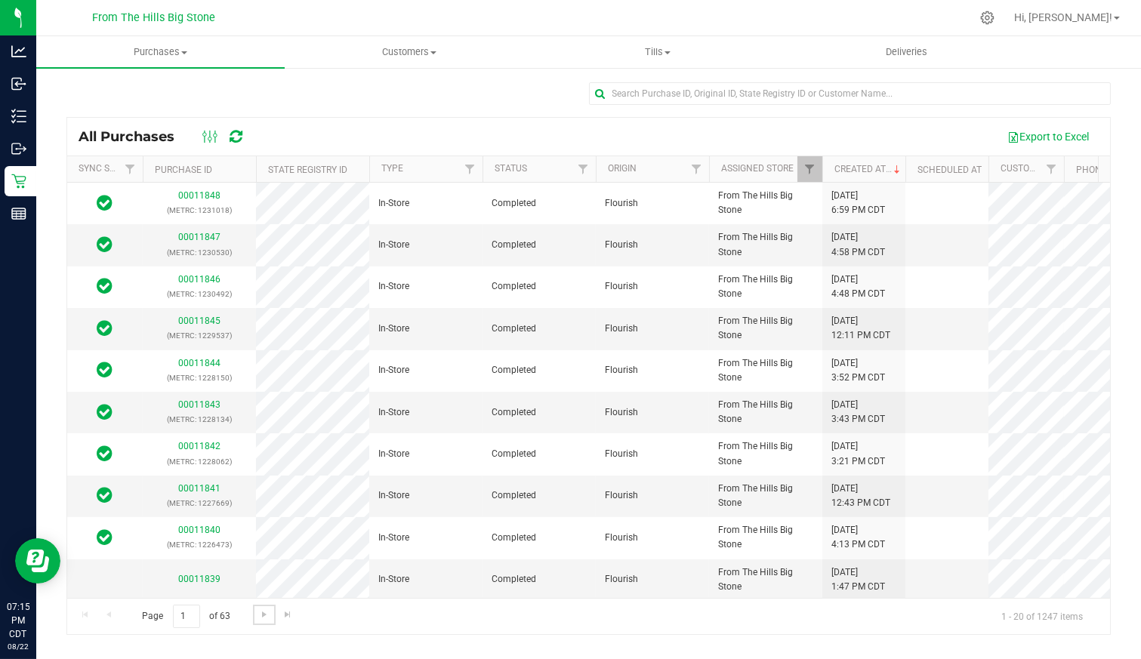
click at [258, 611] on span "Go to the next page" at bounding box center [264, 614] width 12 height 12
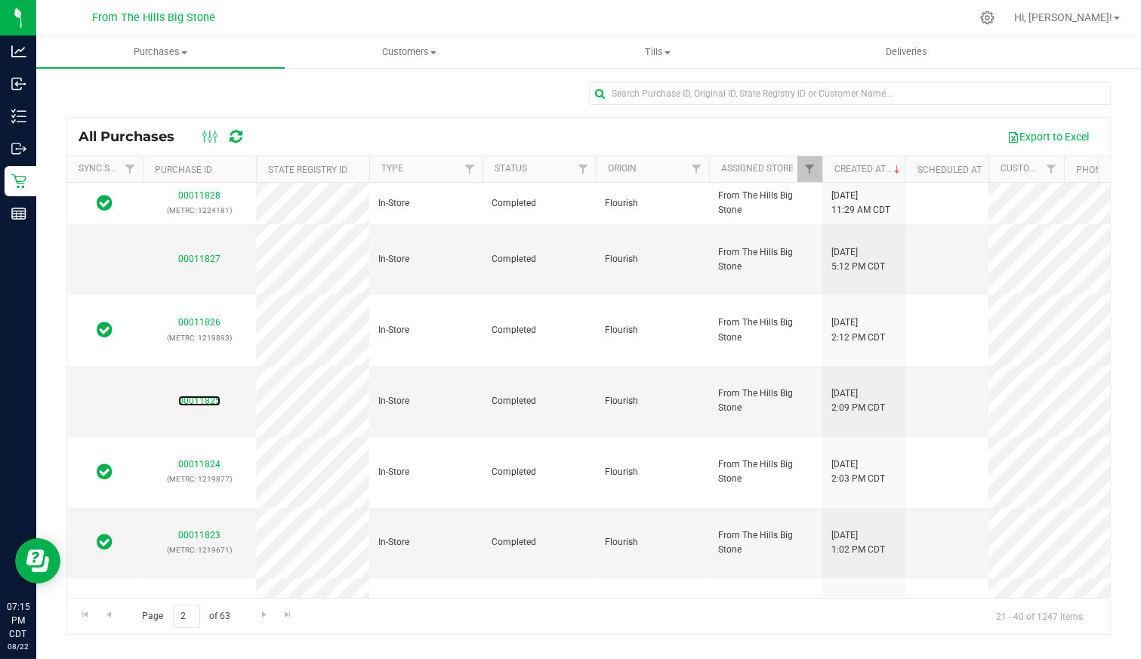
click at [193, 396] on link "00011825" at bounding box center [199, 401] width 42 height 11
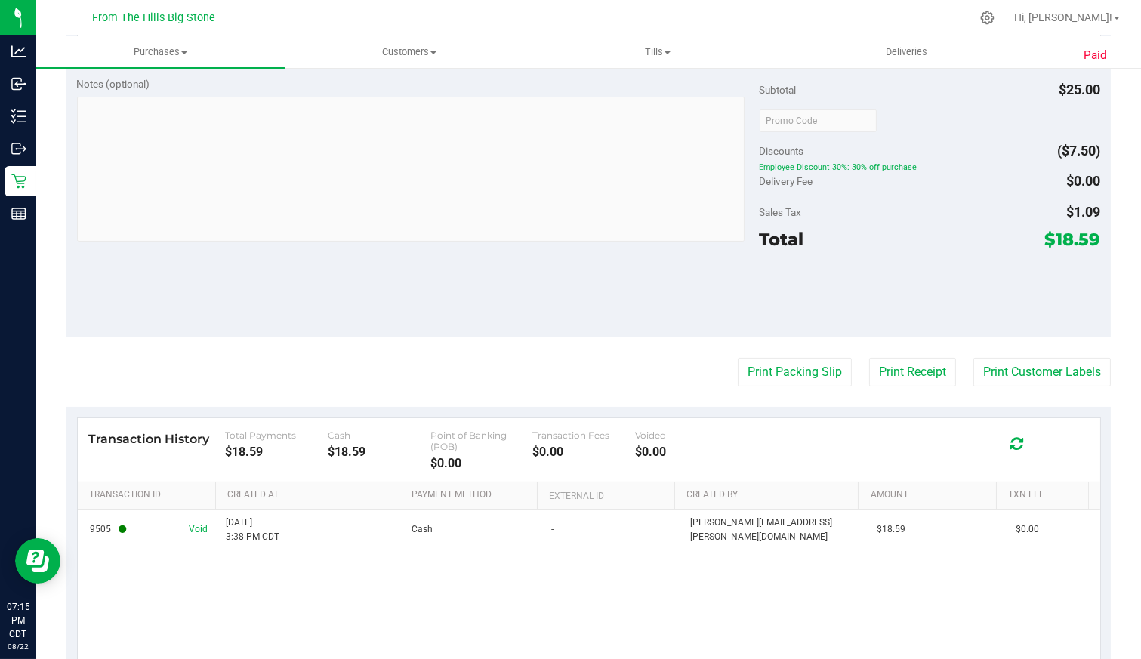
scroll to position [538, 0]
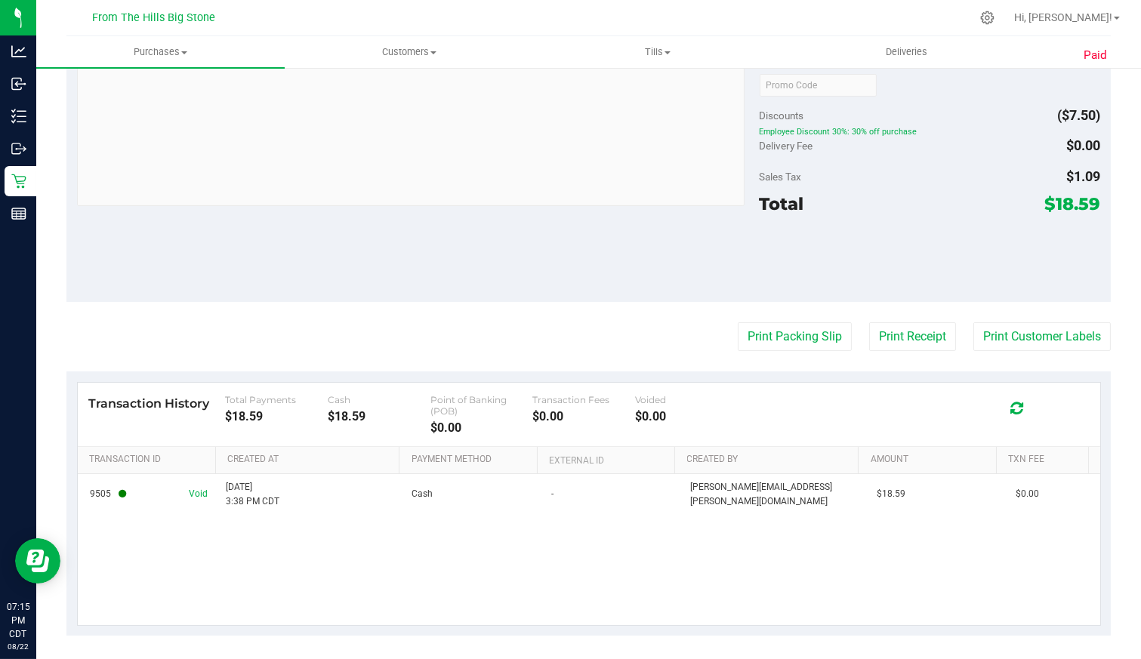
click at [896, 331] on button "Print Receipt" at bounding box center [912, 336] width 87 height 29
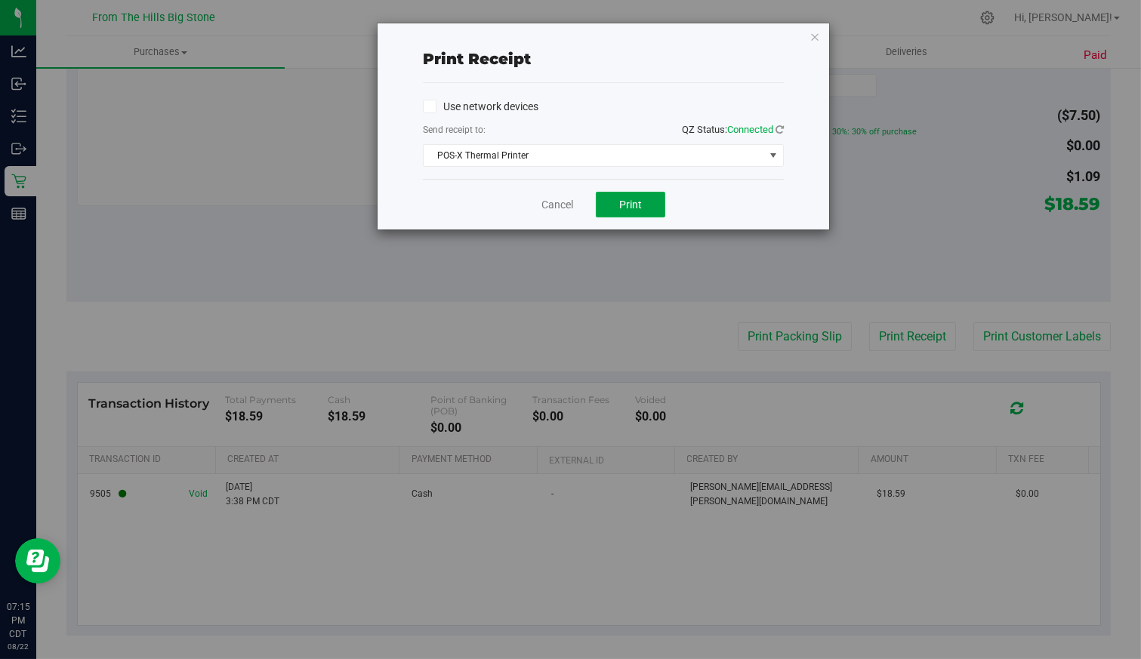
click at [632, 204] on span "Print" at bounding box center [630, 205] width 23 height 12
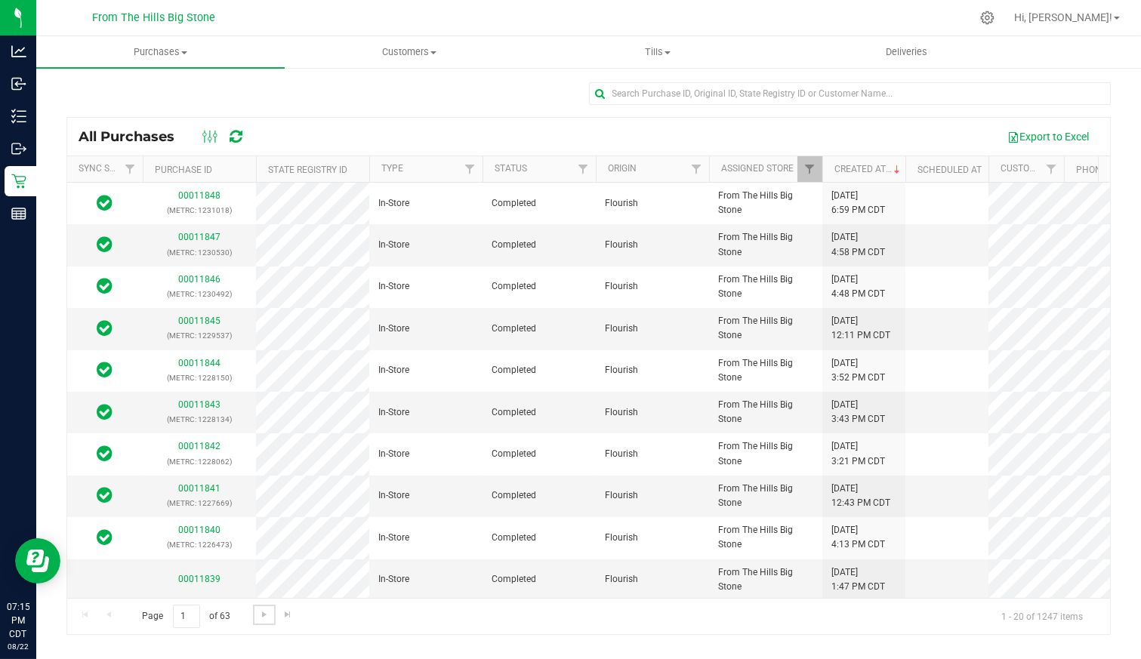
click at [260, 612] on span "Go to the next page" at bounding box center [264, 614] width 12 height 12
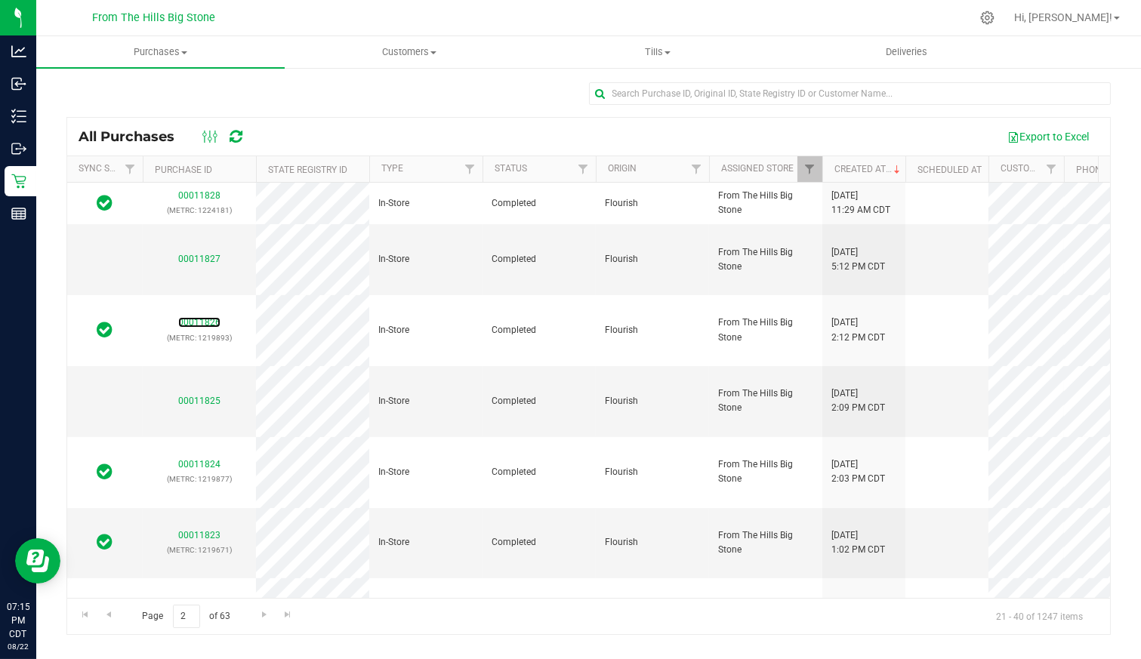
click at [201, 317] on link "00011826" at bounding box center [199, 322] width 42 height 11
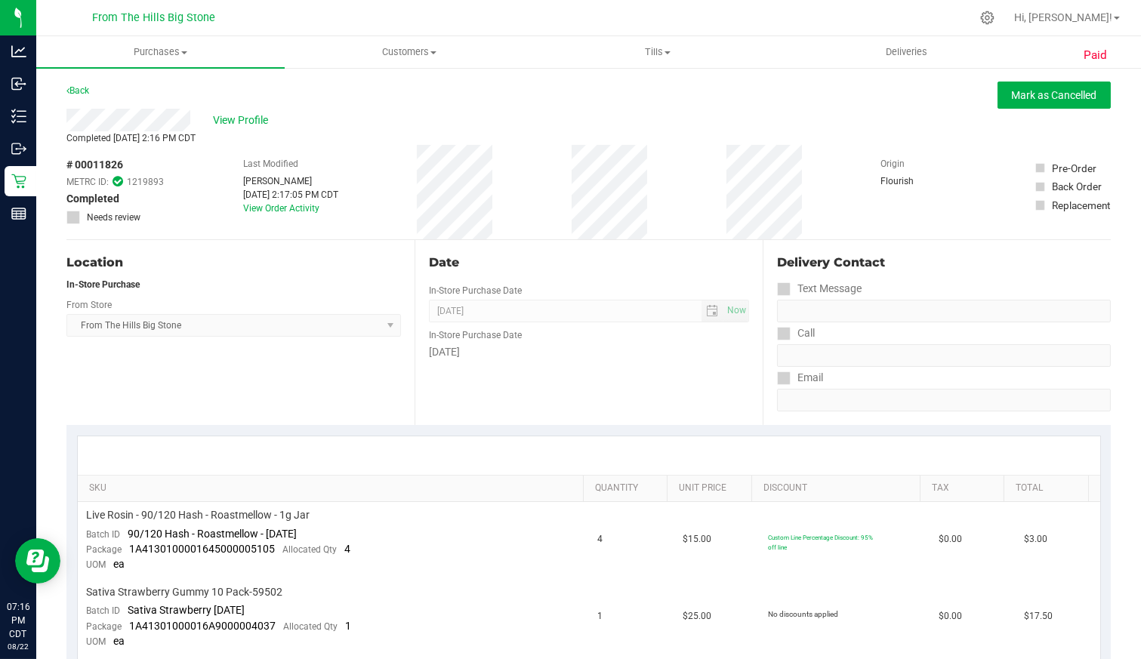
scroll to position [503, 0]
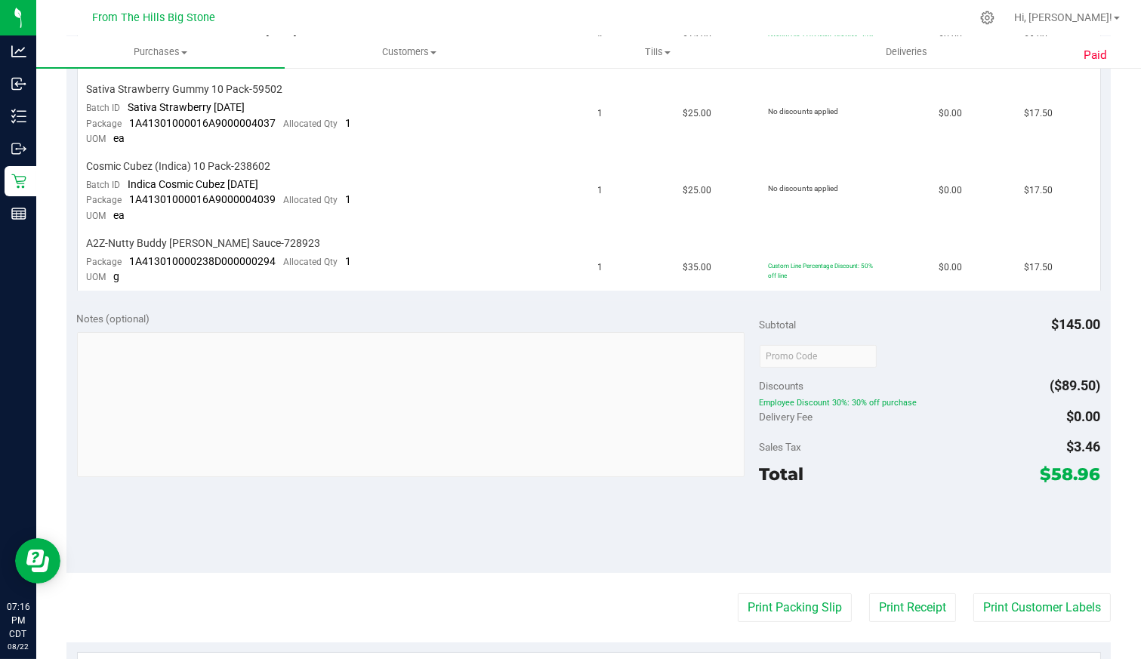
click at [914, 597] on button "Print Receipt" at bounding box center [912, 607] width 87 height 29
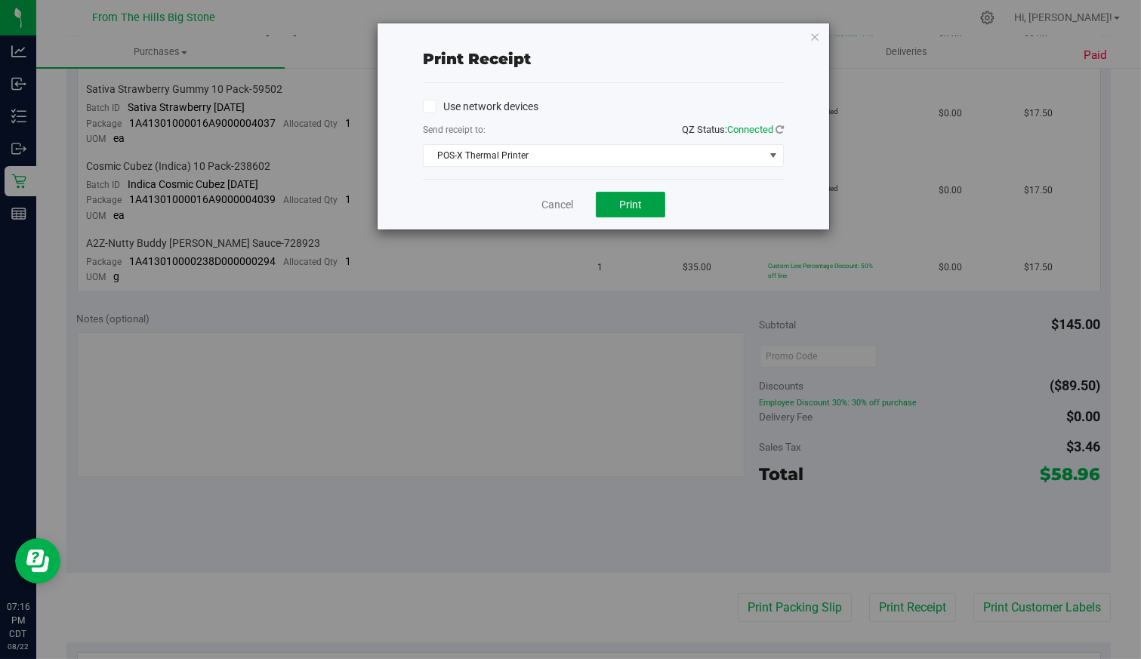
click at [626, 199] on span "Print" at bounding box center [630, 205] width 23 height 12
click at [549, 200] on link "Cancel" at bounding box center [557, 205] width 32 height 16
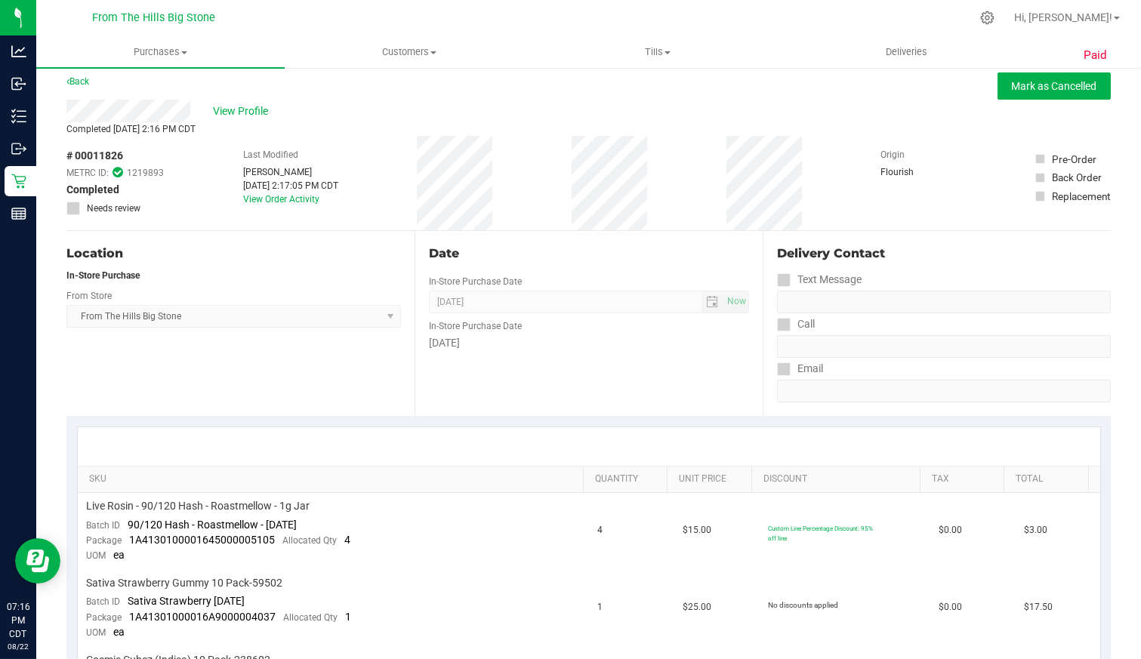
scroll to position [0, 0]
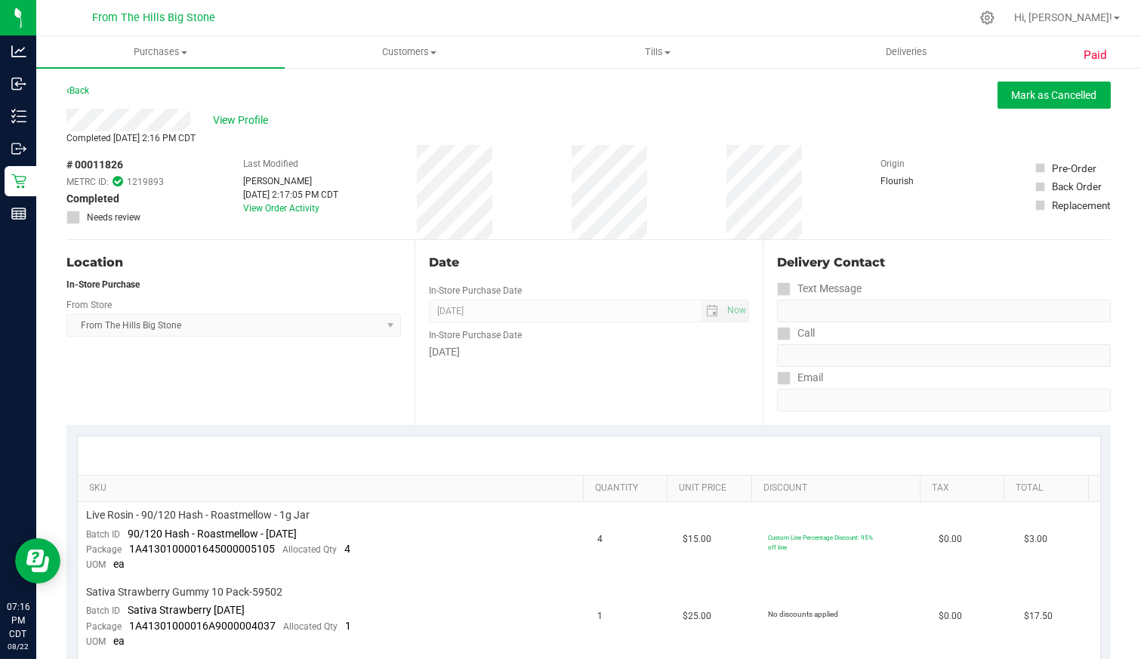
click at [79, 88] on link "Back" at bounding box center [77, 90] width 23 height 11
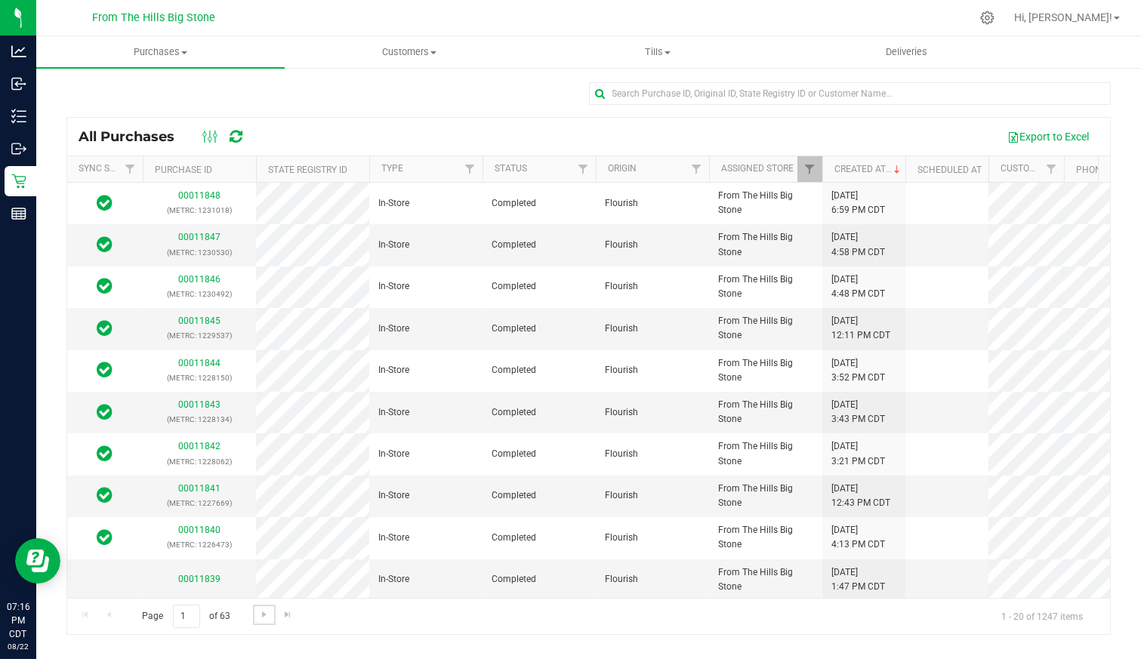
click at [266, 610] on span "Go to the next page" at bounding box center [264, 614] width 12 height 12
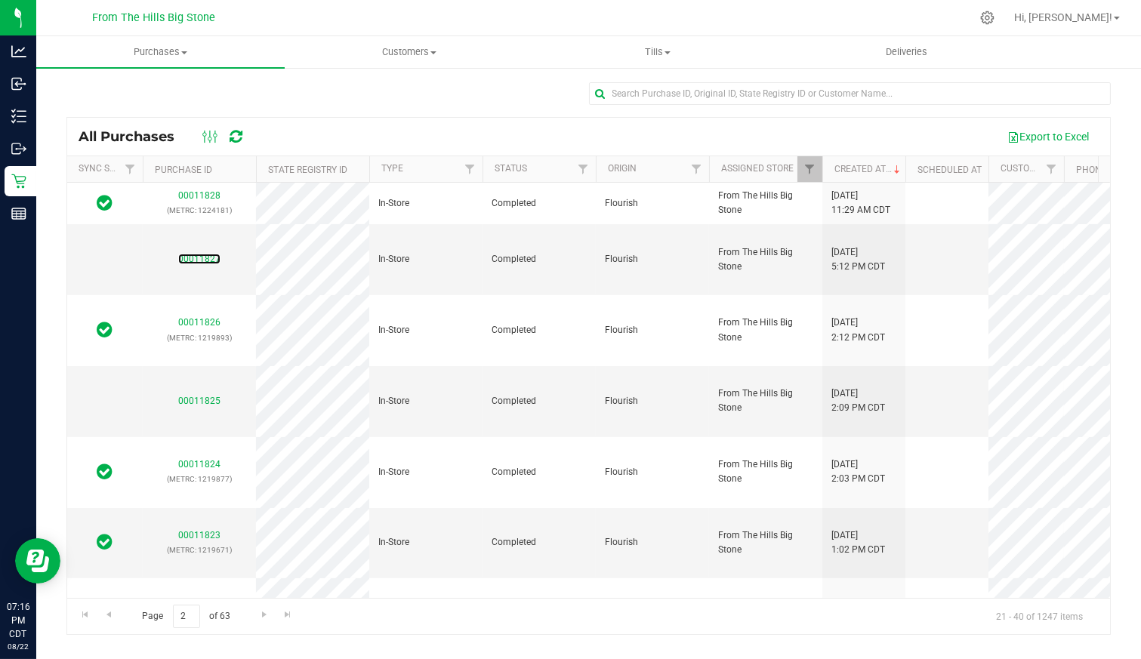
click at [189, 254] on link "00011827" at bounding box center [199, 259] width 42 height 11
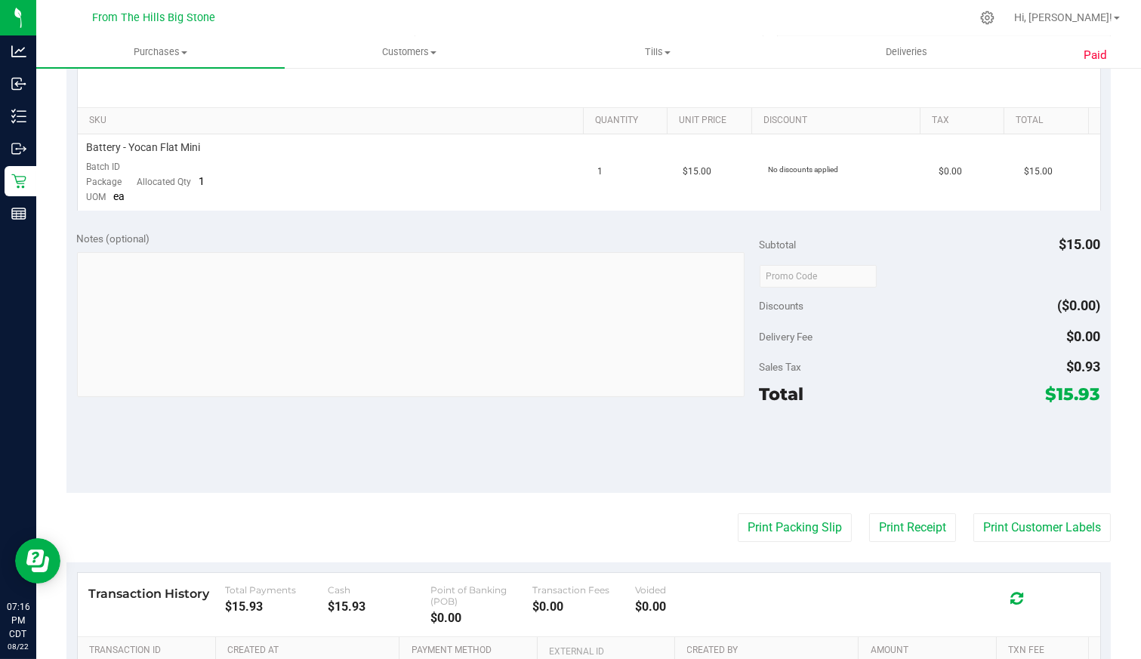
scroll to position [503, 0]
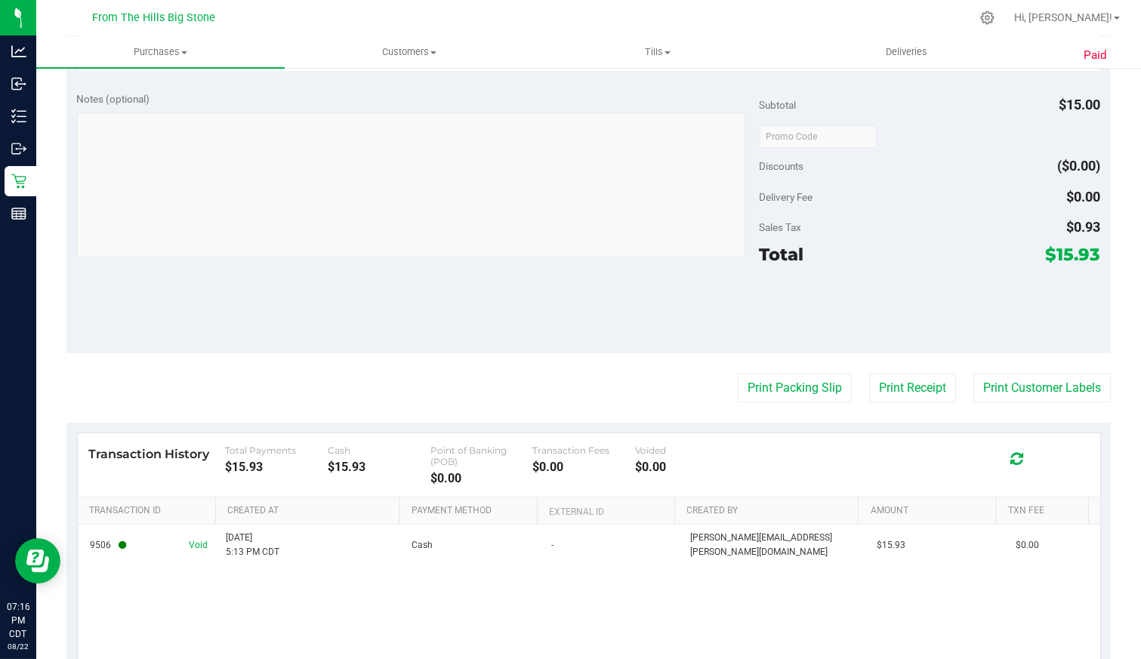
click at [904, 390] on button "Print Receipt" at bounding box center [912, 388] width 87 height 29
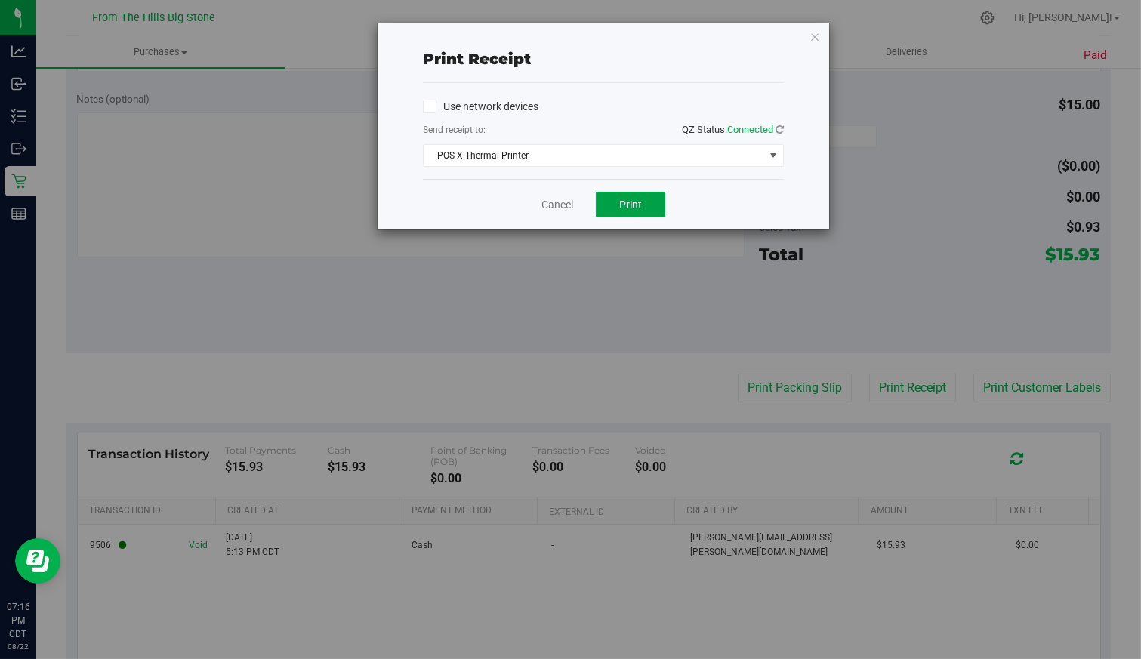
click at [640, 205] on span "Print" at bounding box center [630, 205] width 23 height 12
click at [559, 205] on link "Cancel" at bounding box center [557, 205] width 32 height 16
